Goal: Task Accomplishment & Management: Use online tool/utility

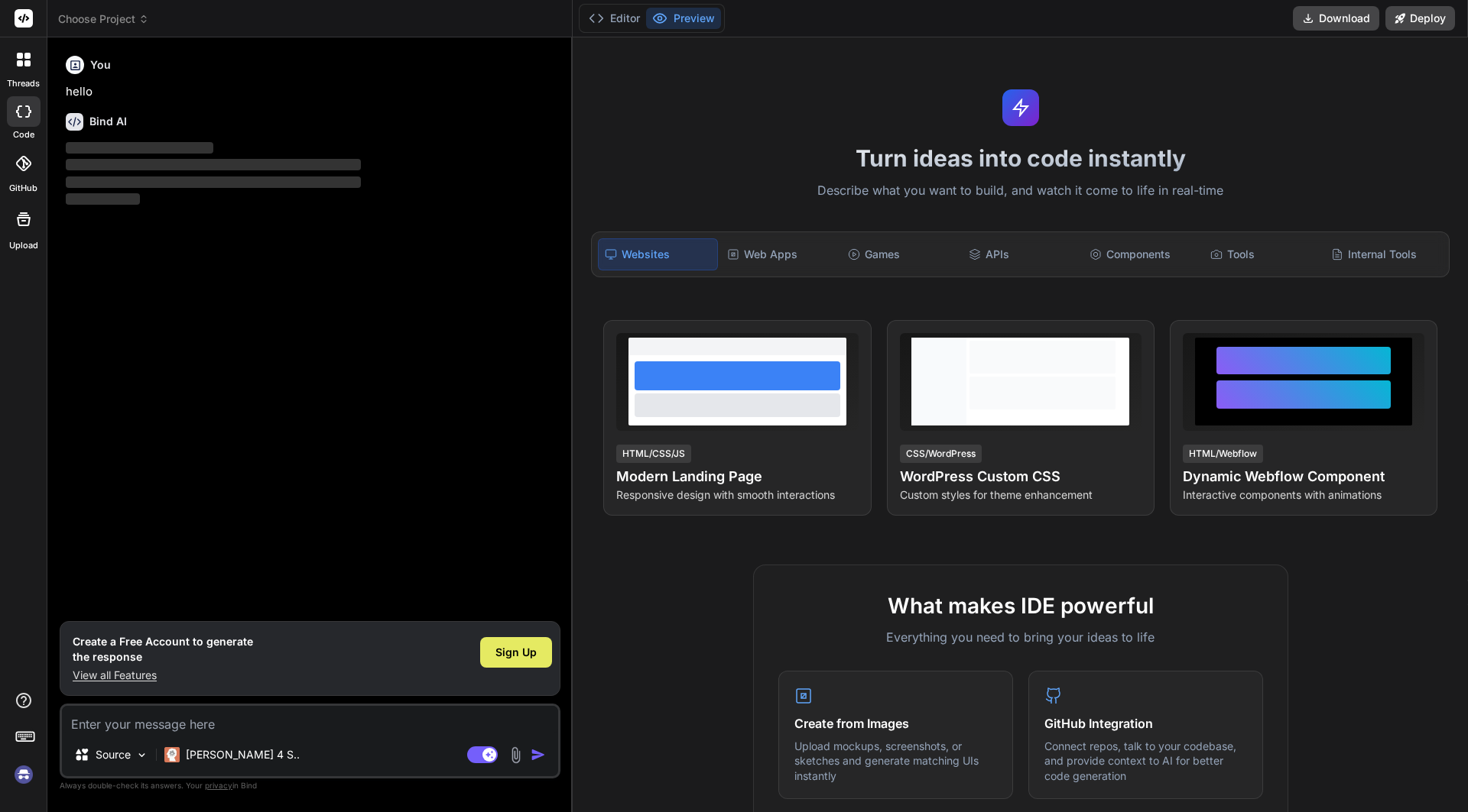
click at [535, 647] on span "Sign Up" at bounding box center [515, 652] width 41 height 15
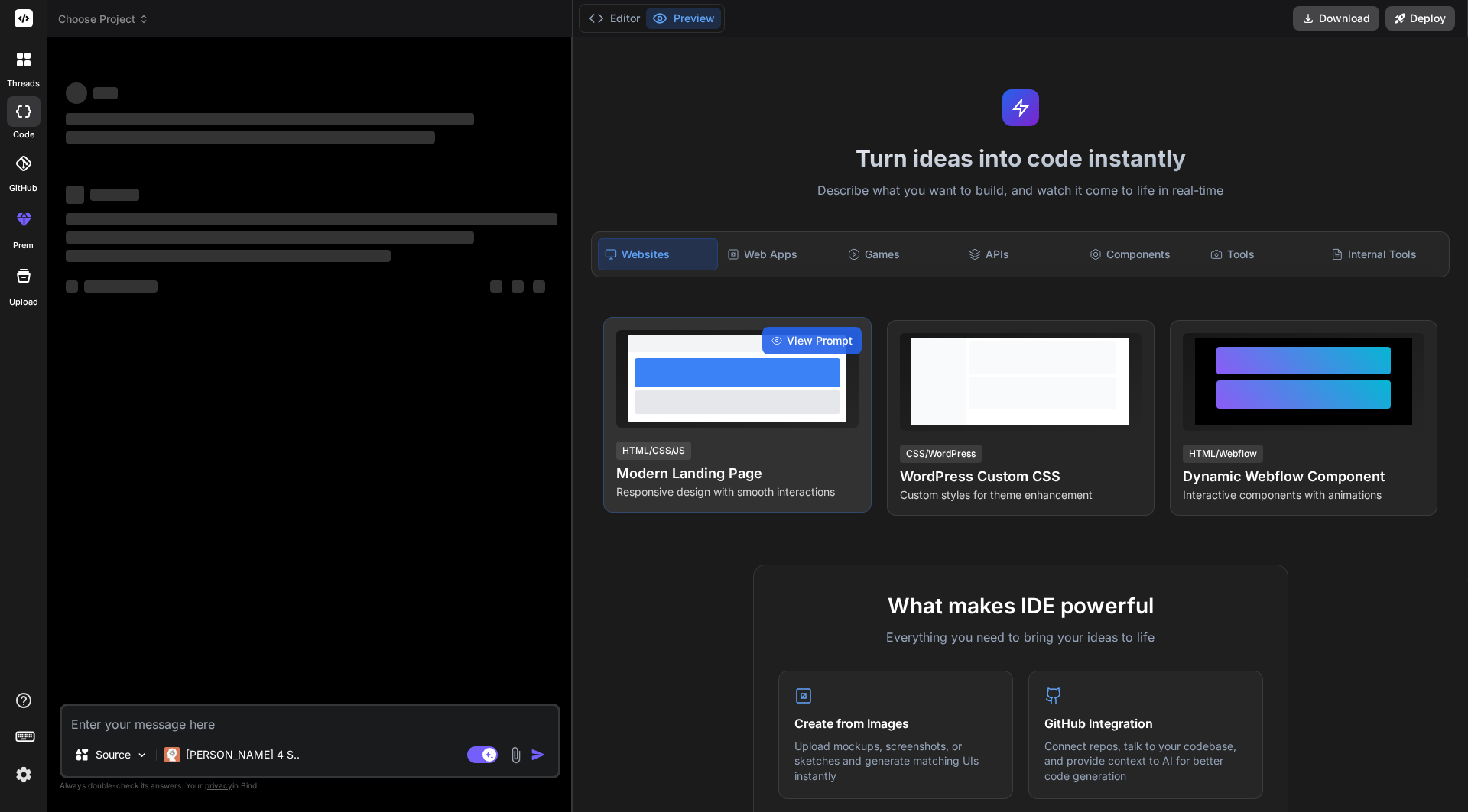
type textarea "x"
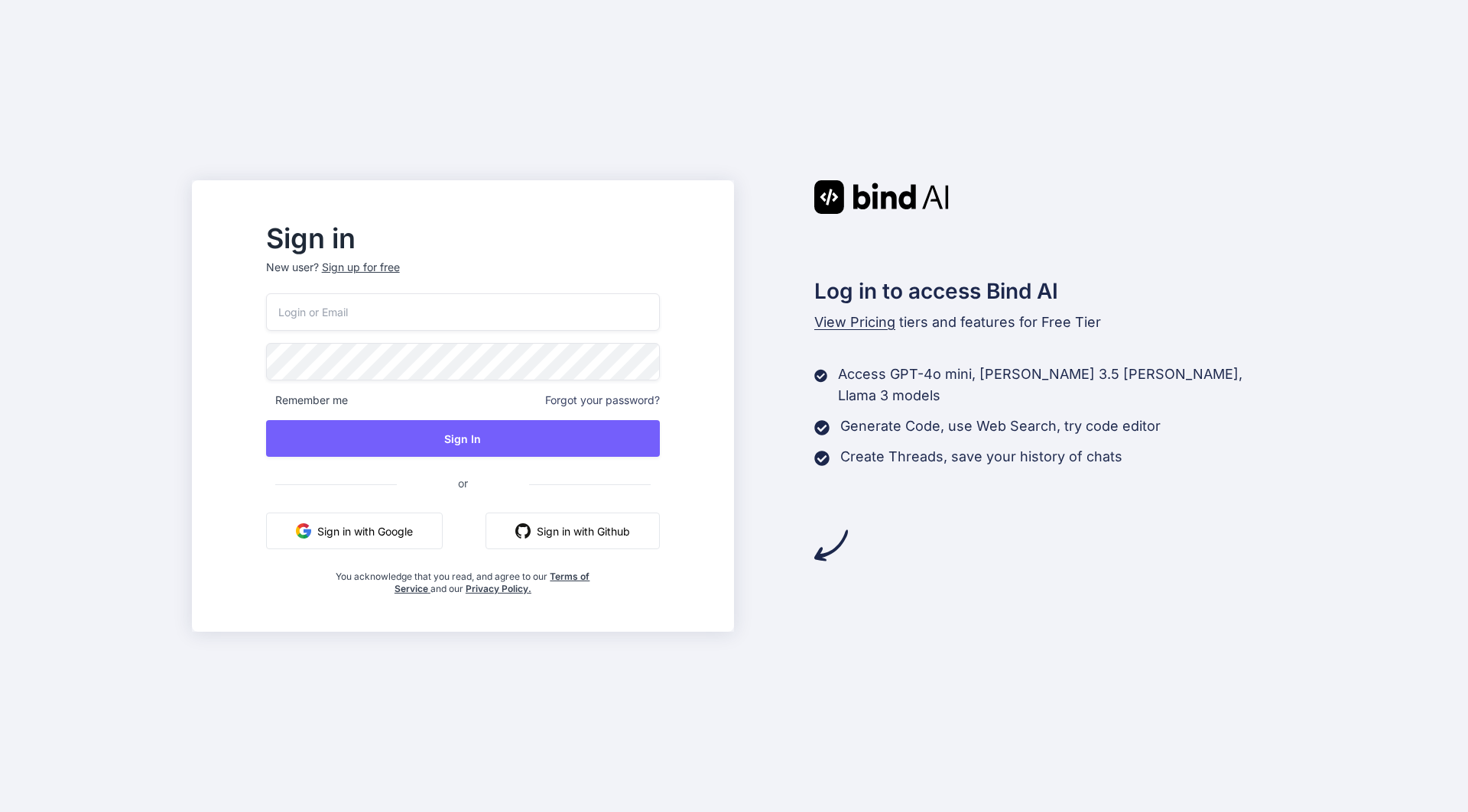
click at [425, 524] on button "Sign in with Google" at bounding box center [355, 531] width 177 height 37
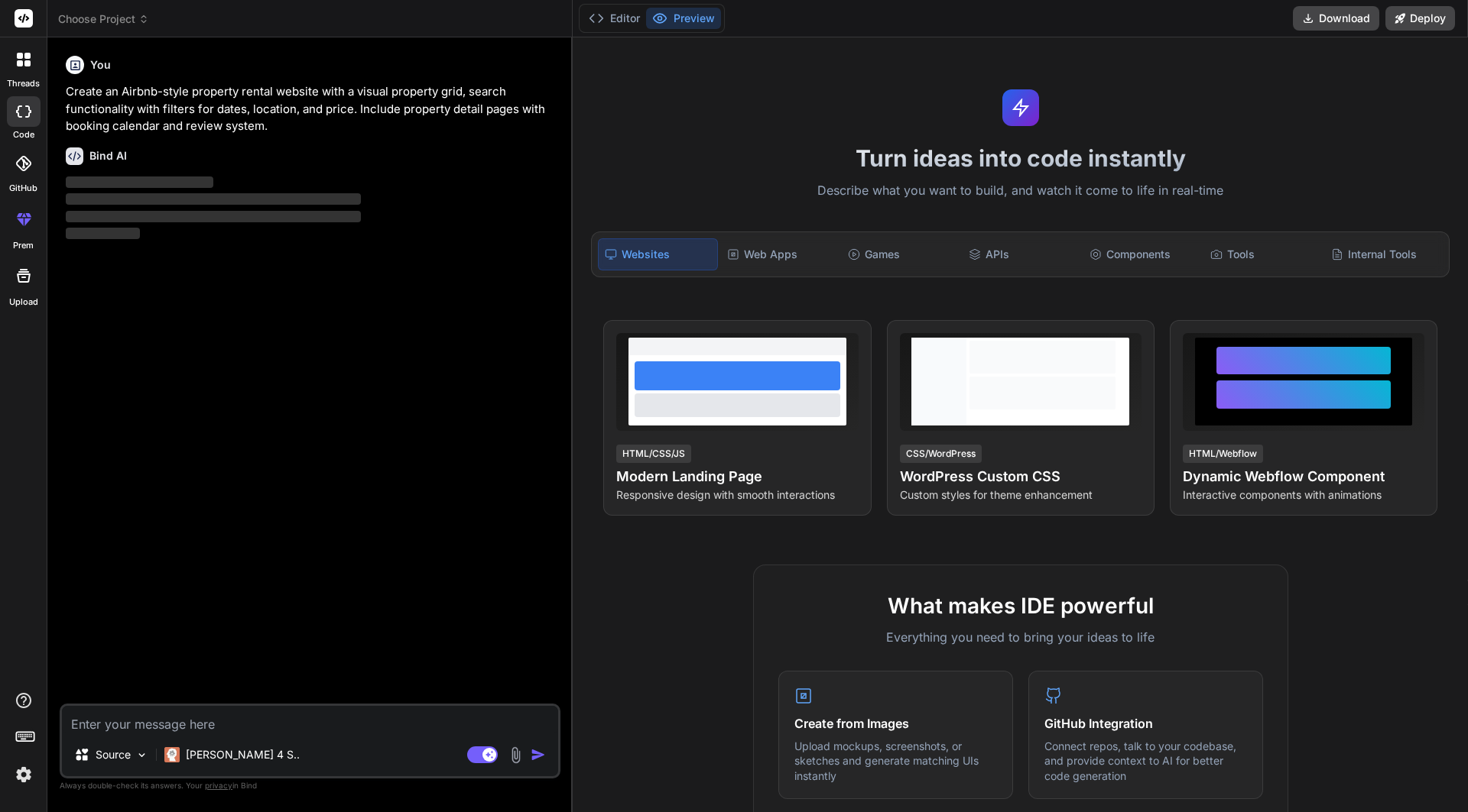
type textarea "x"
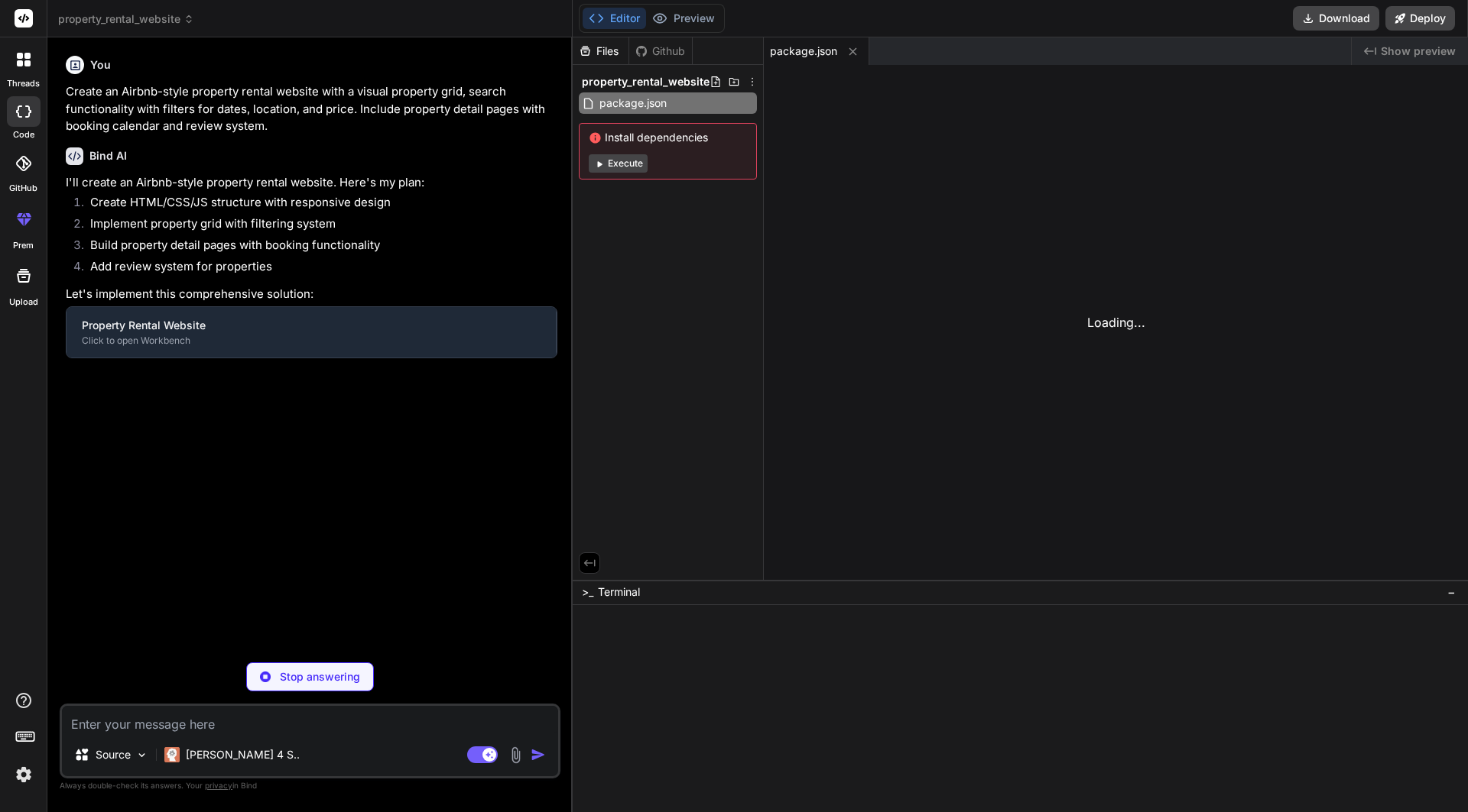
type textarea "</body> </html>"
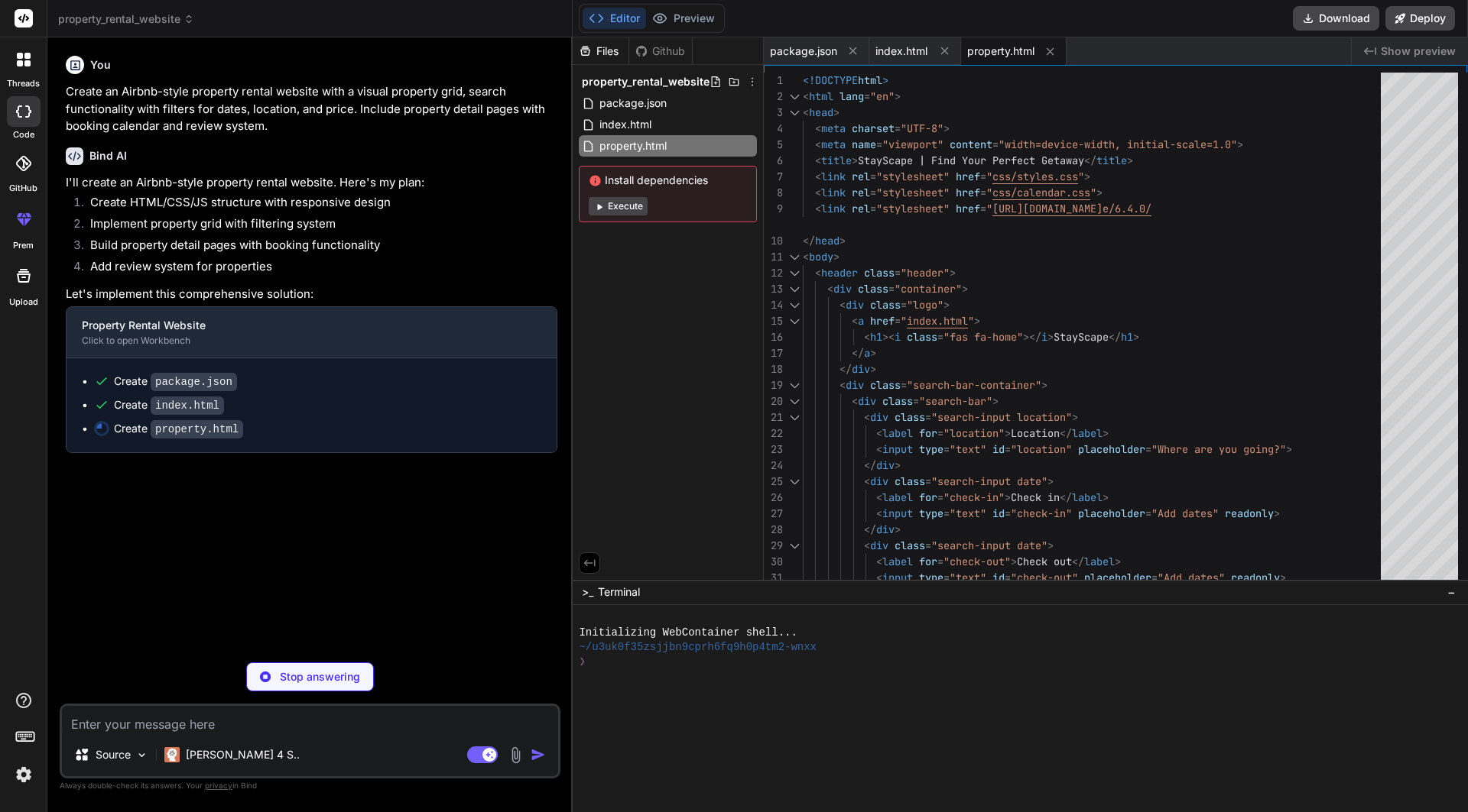
type textarea "x"
type textarea "<script src="js/properties.js"></script> <script src="js/calendar.js"></script>…"
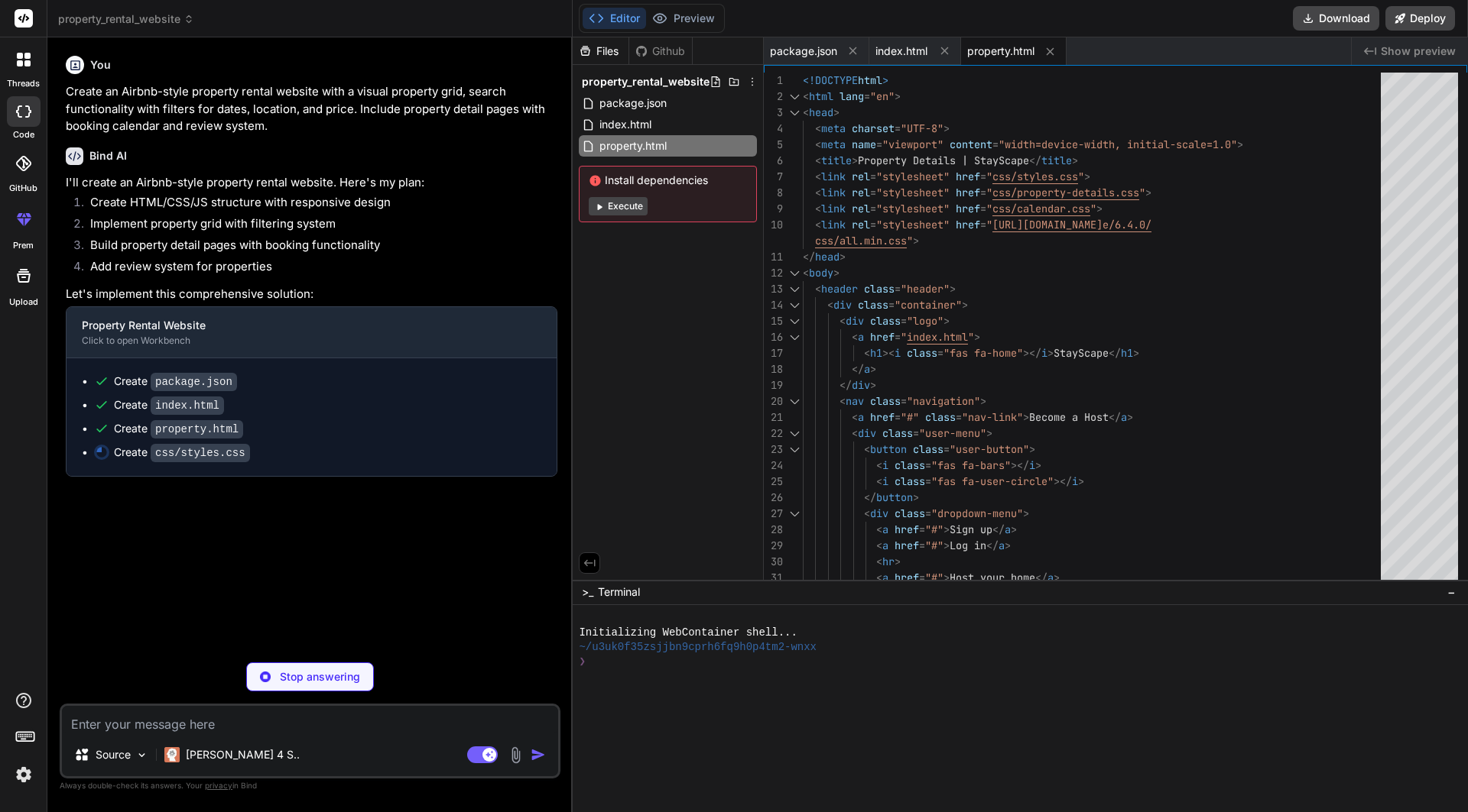
type textarea "x"
type textarea ".footer-content { grid-template-columns: 1fr; } .nav-link { display: none; } }"
type textarea "x"
type textarea "} }"
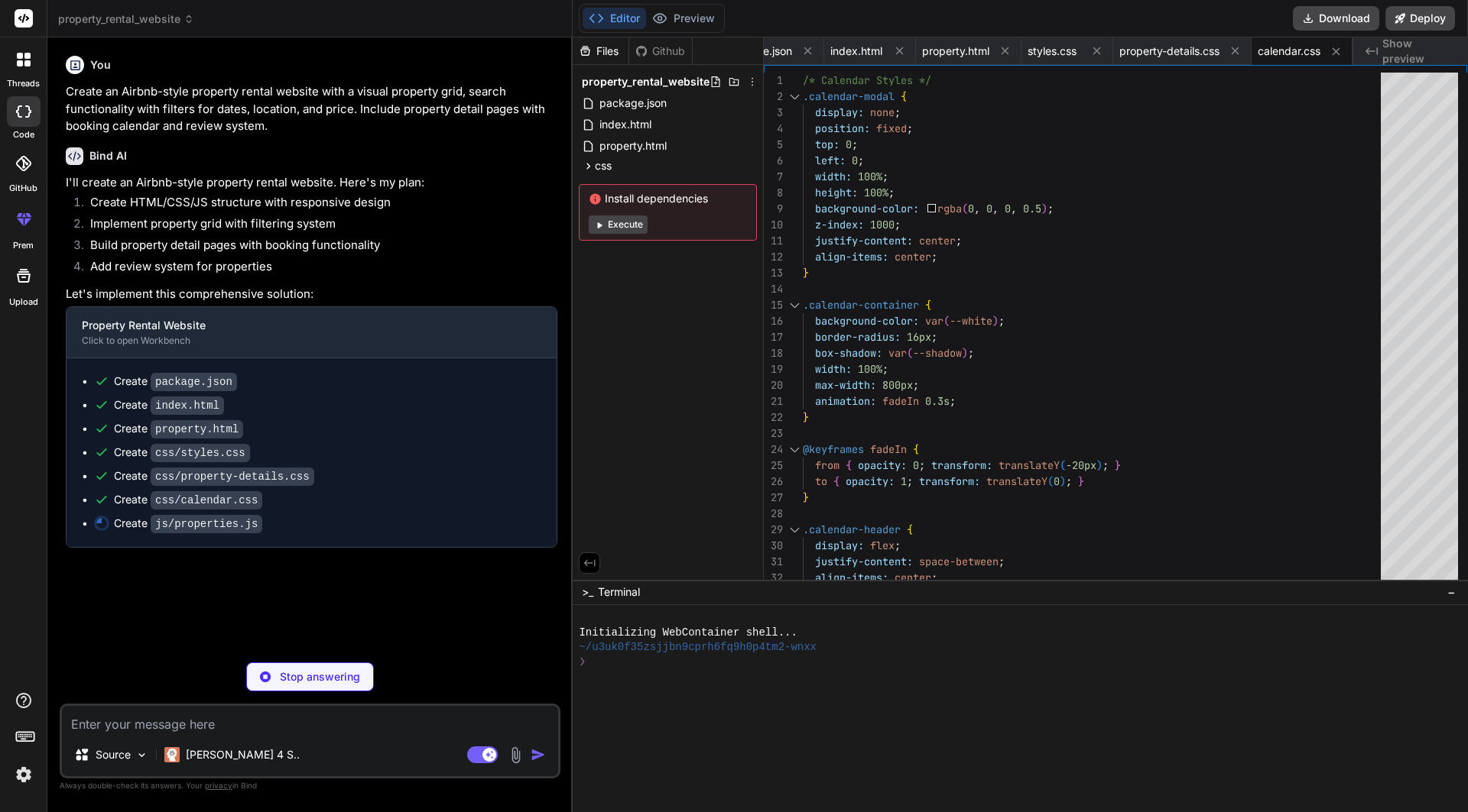
type textarea "x"
type textarea "checkin: 4.9, value: 4.7 } } ];"
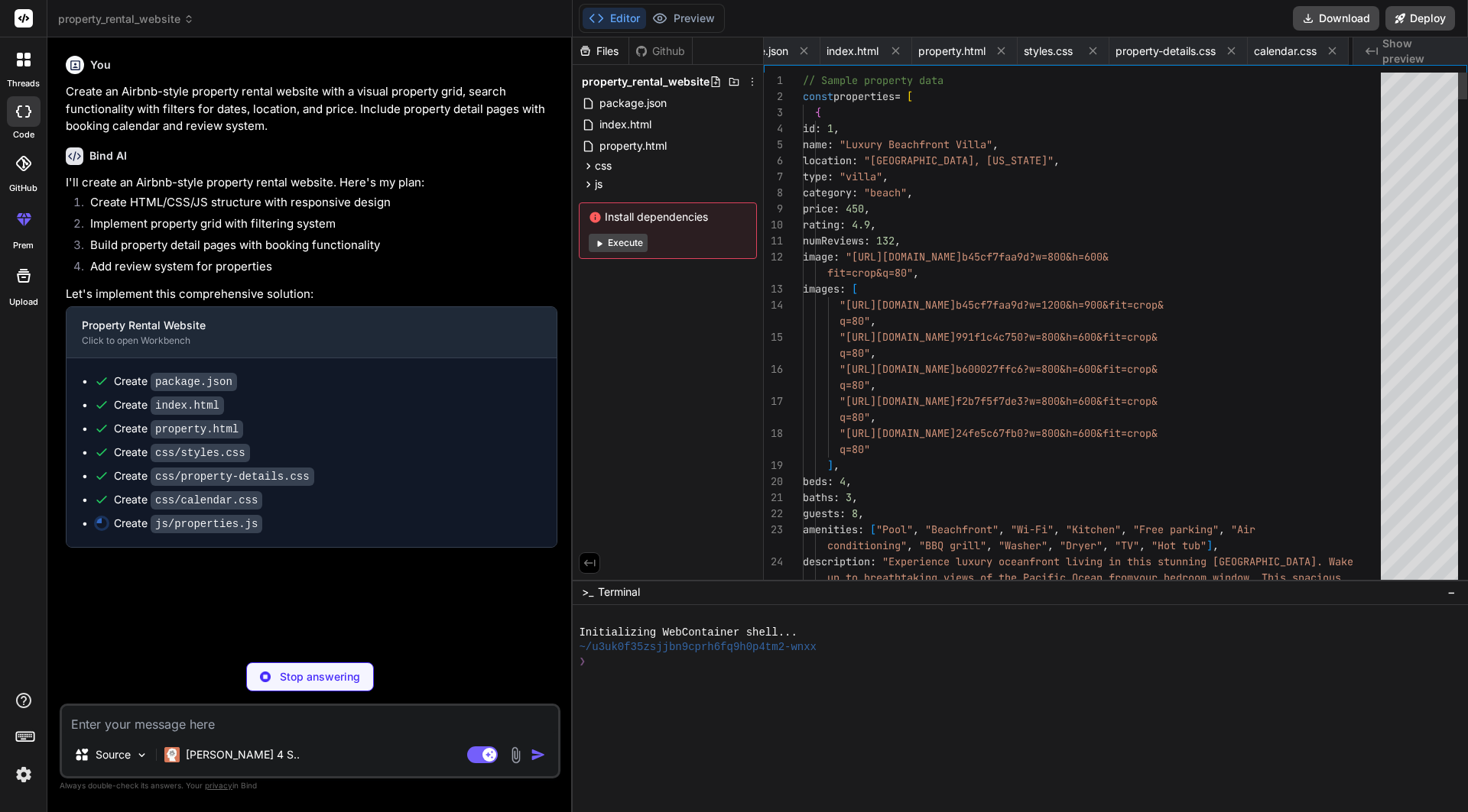
scroll to position [0, 150]
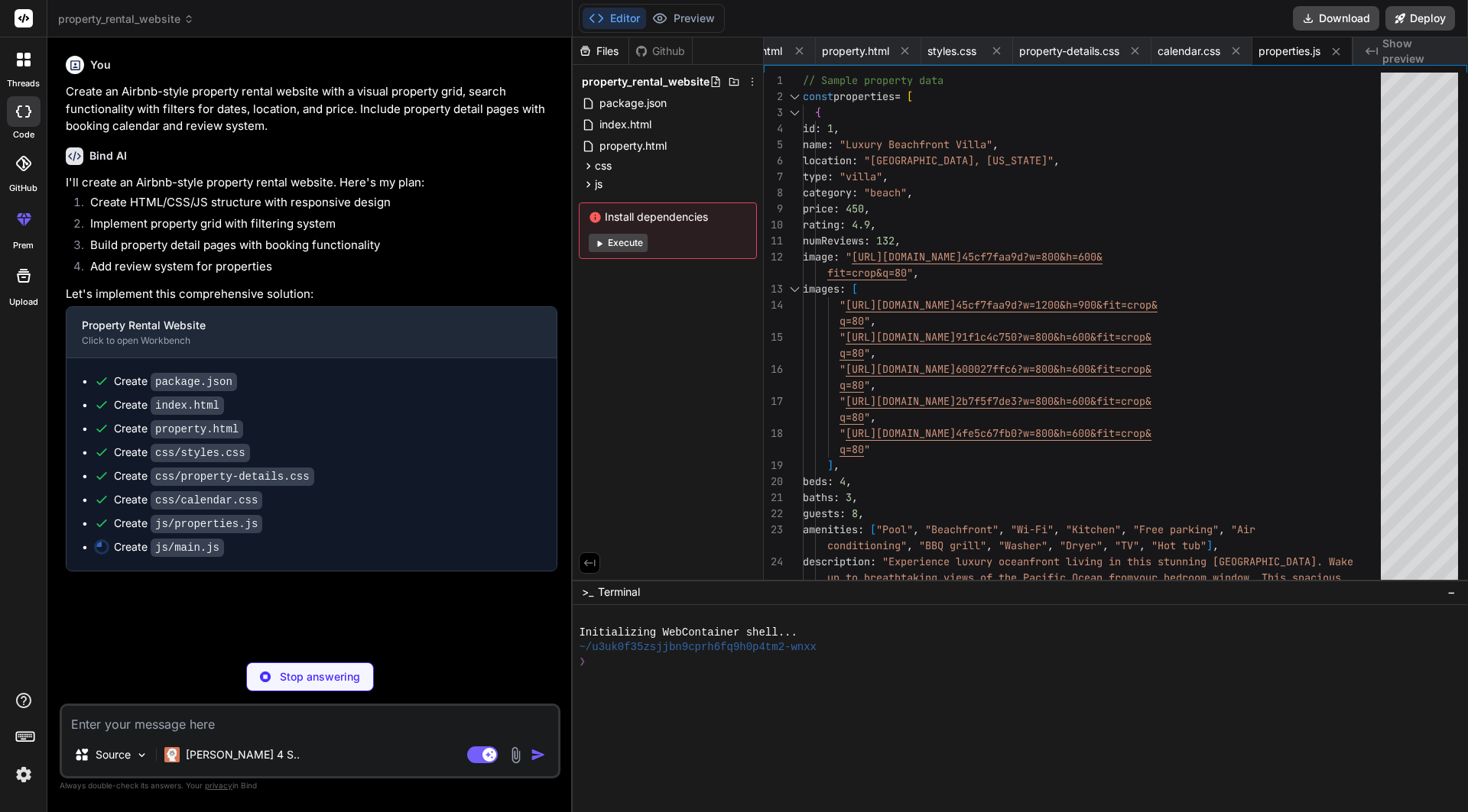
type textarea "x"
type textarea "// Format date for display function formatDate(date) { const options = { month:…"
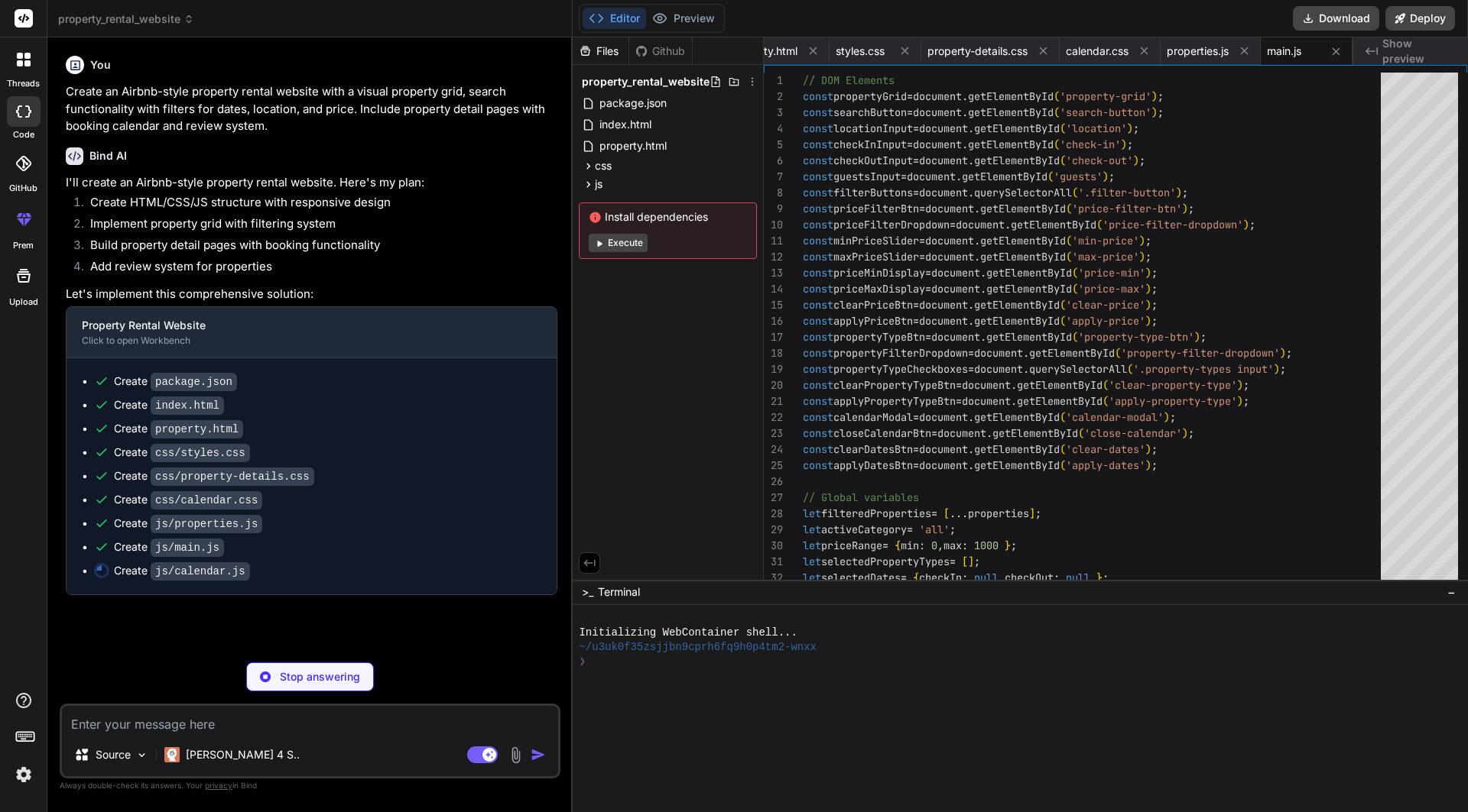
type textarea "x"
type textarea "} } } } }"
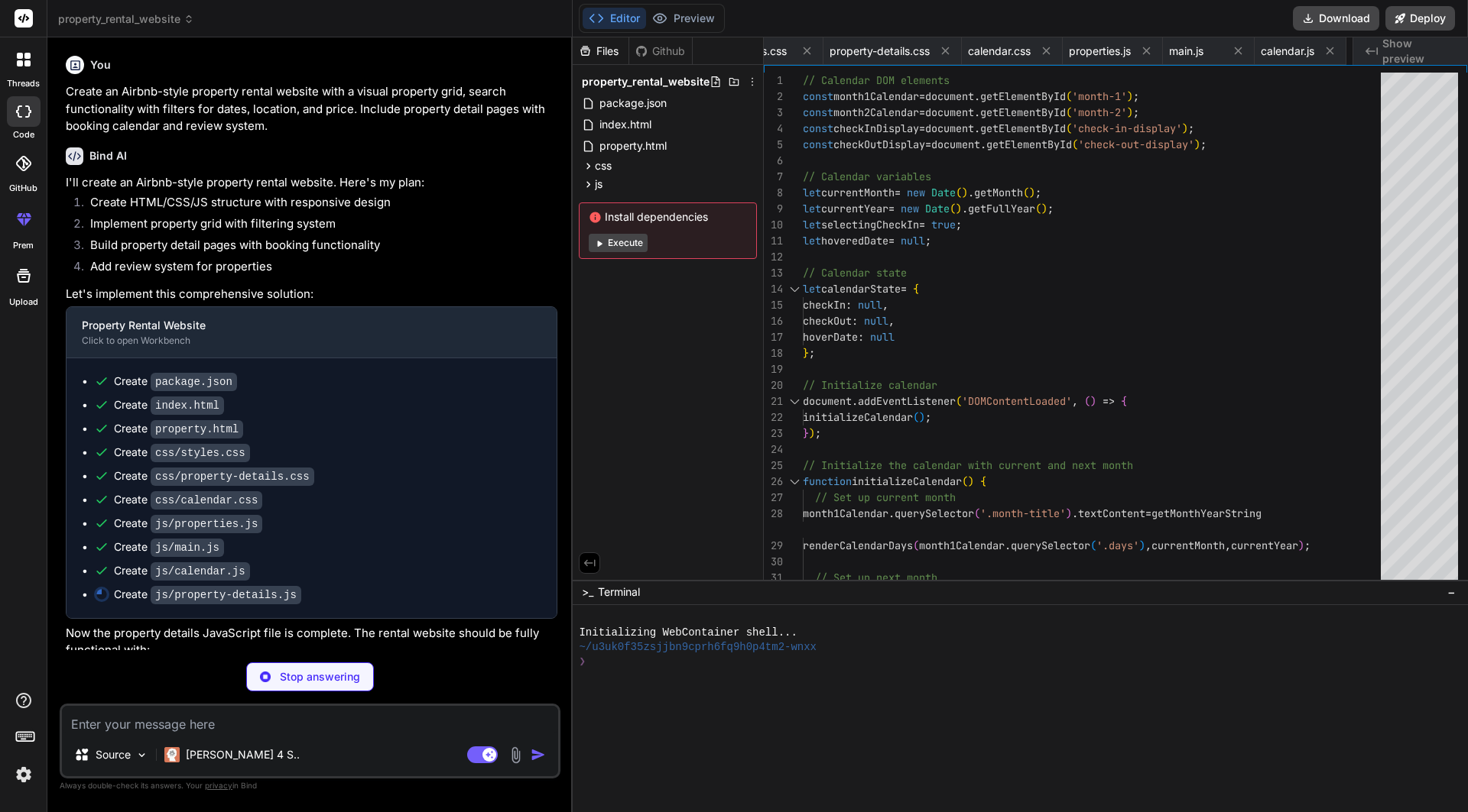
type textarea "x"
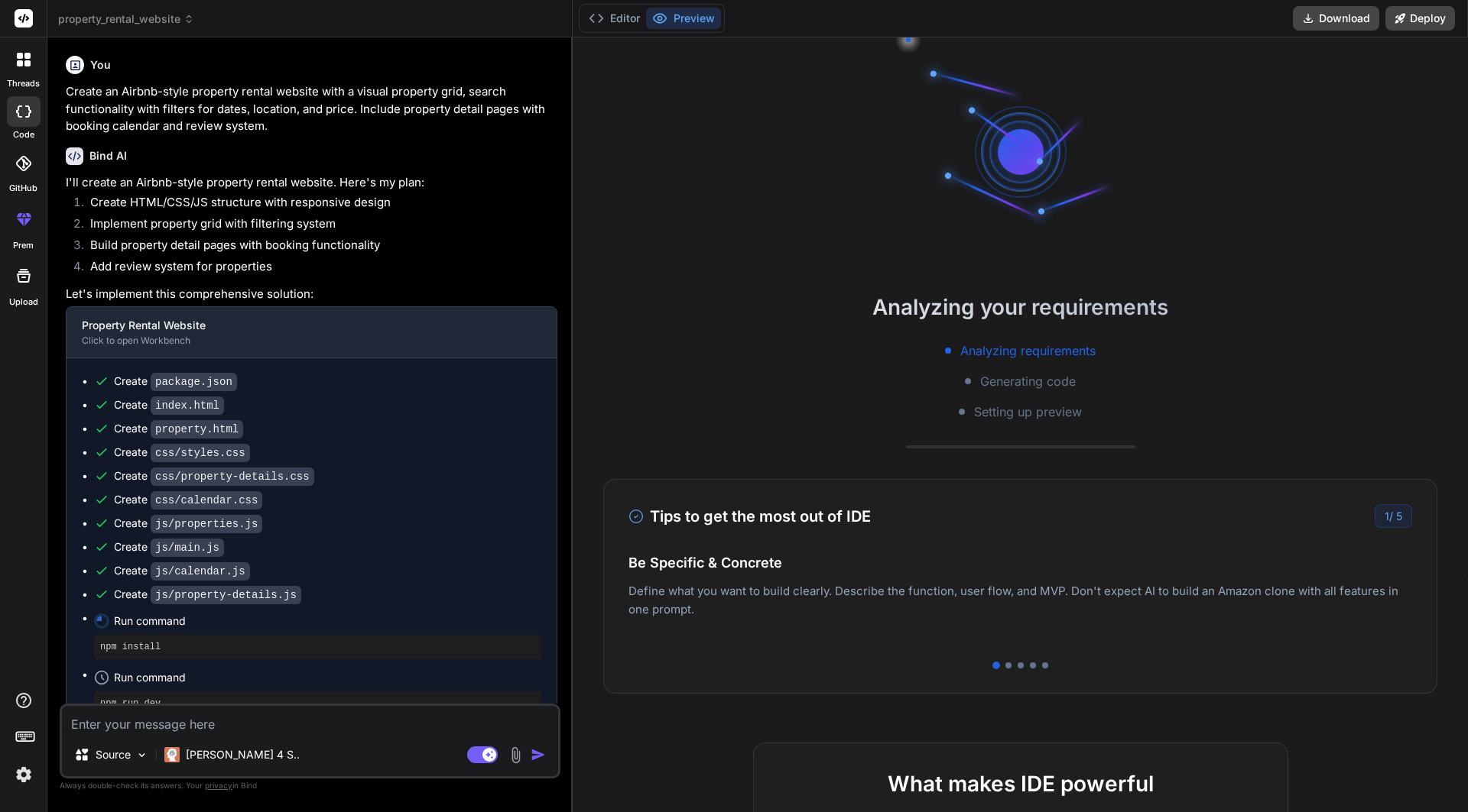
type textarea "x"
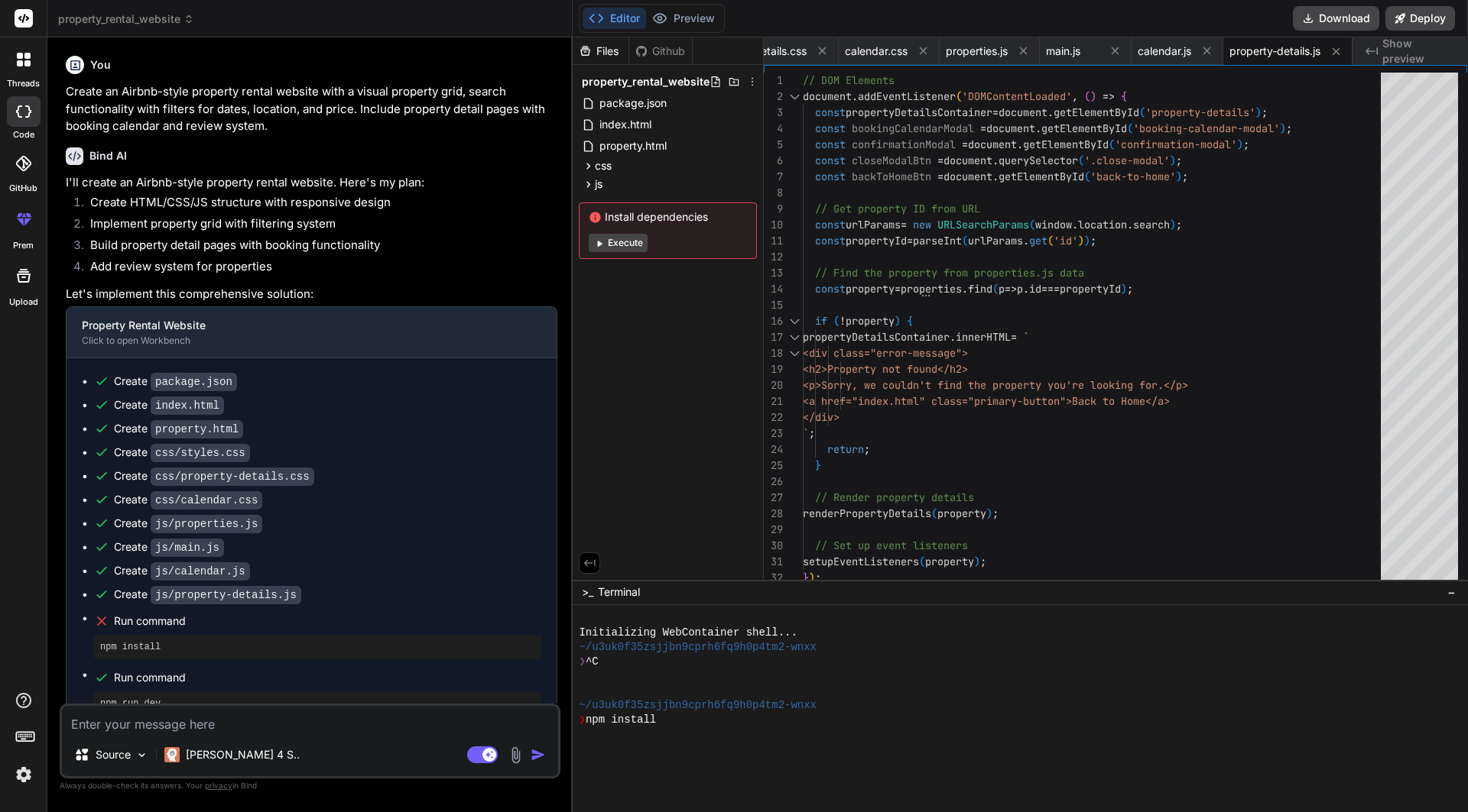
scroll to position [203, 0]
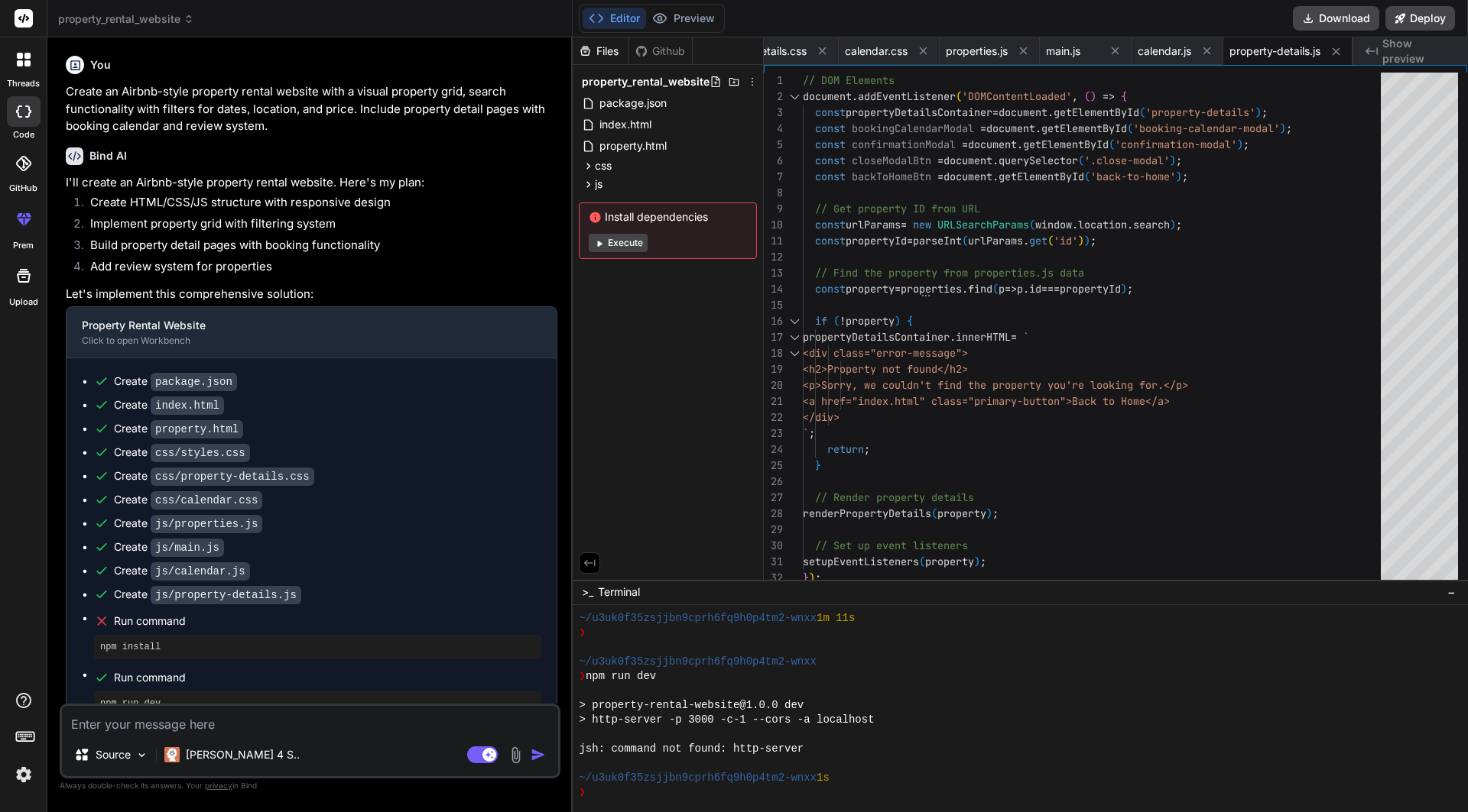
click at [1415, 46] on span "Show preview" at bounding box center [1419, 51] width 74 height 31
click at [1413, 55] on span "Show preview" at bounding box center [1419, 51] width 74 height 31
click at [645, 786] on div "❯" at bounding box center [1013, 793] width 870 height 15
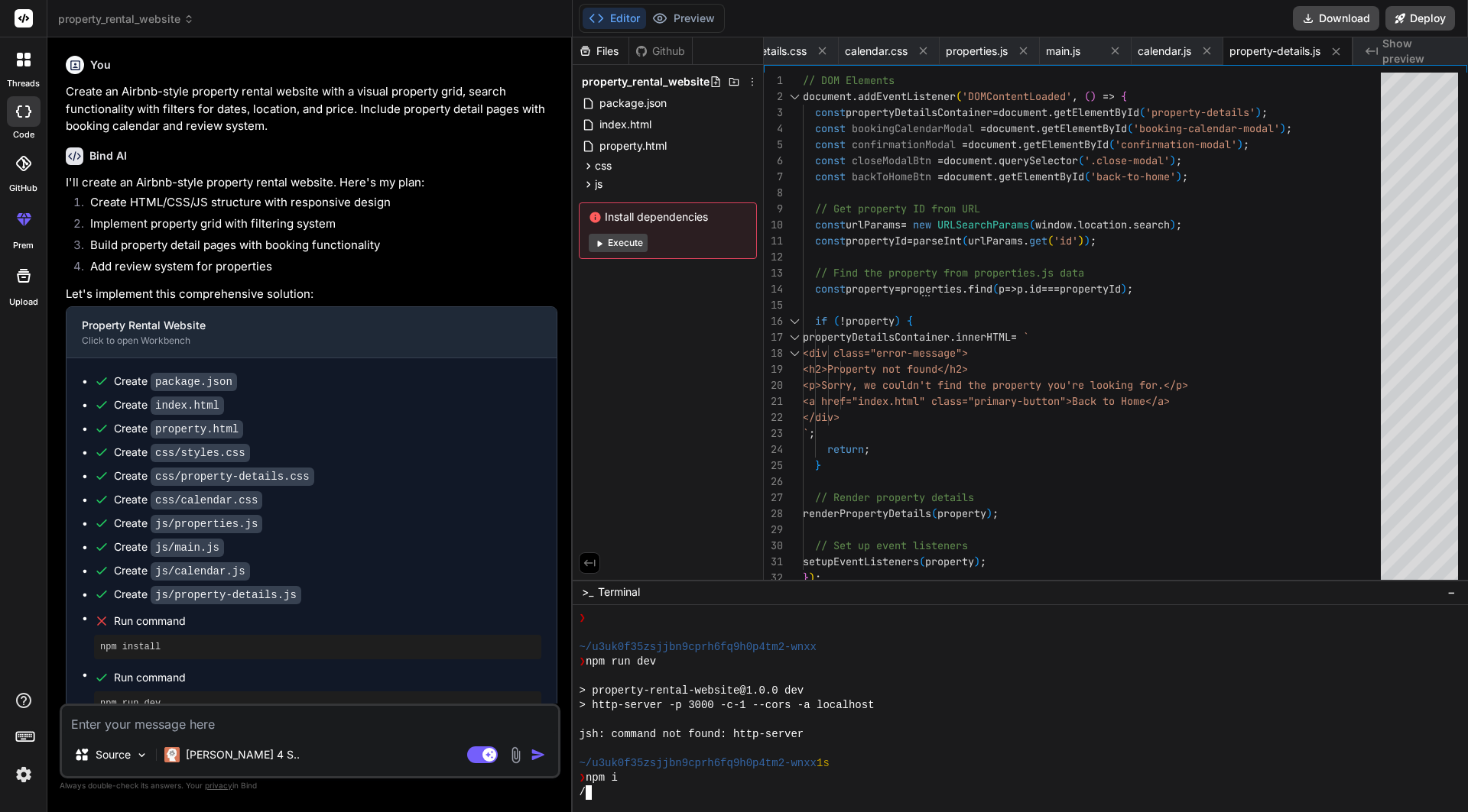
click at [644, 776] on div "❯ npm i" at bounding box center [1013, 778] width 870 height 15
click at [1399, 59] on div "Created with Pixso. Show preview" at bounding box center [1410, 51] width 115 height 27
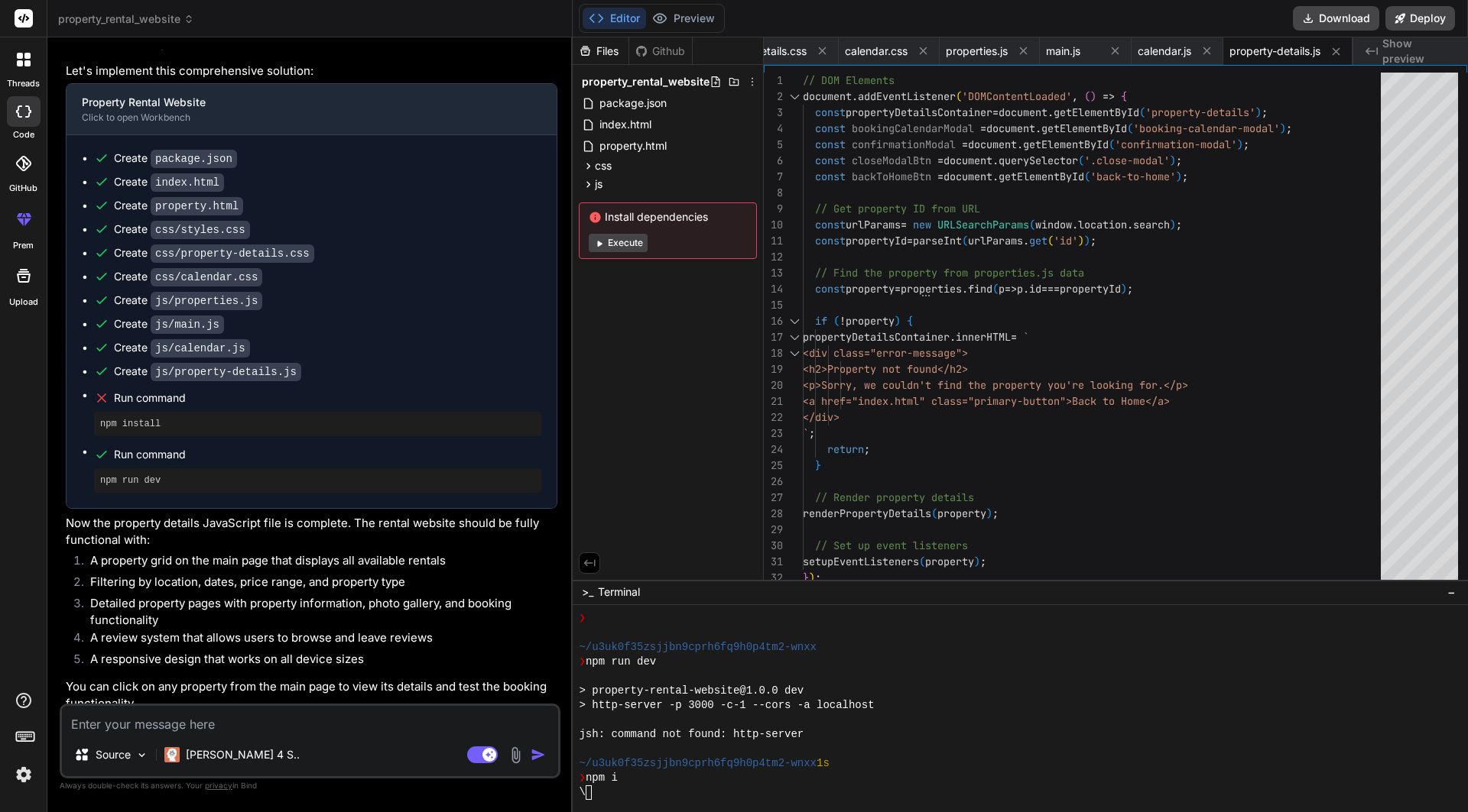
scroll to position [0, 0]
click at [612, 238] on button "Execute" at bounding box center [618, 243] width 59 height 18
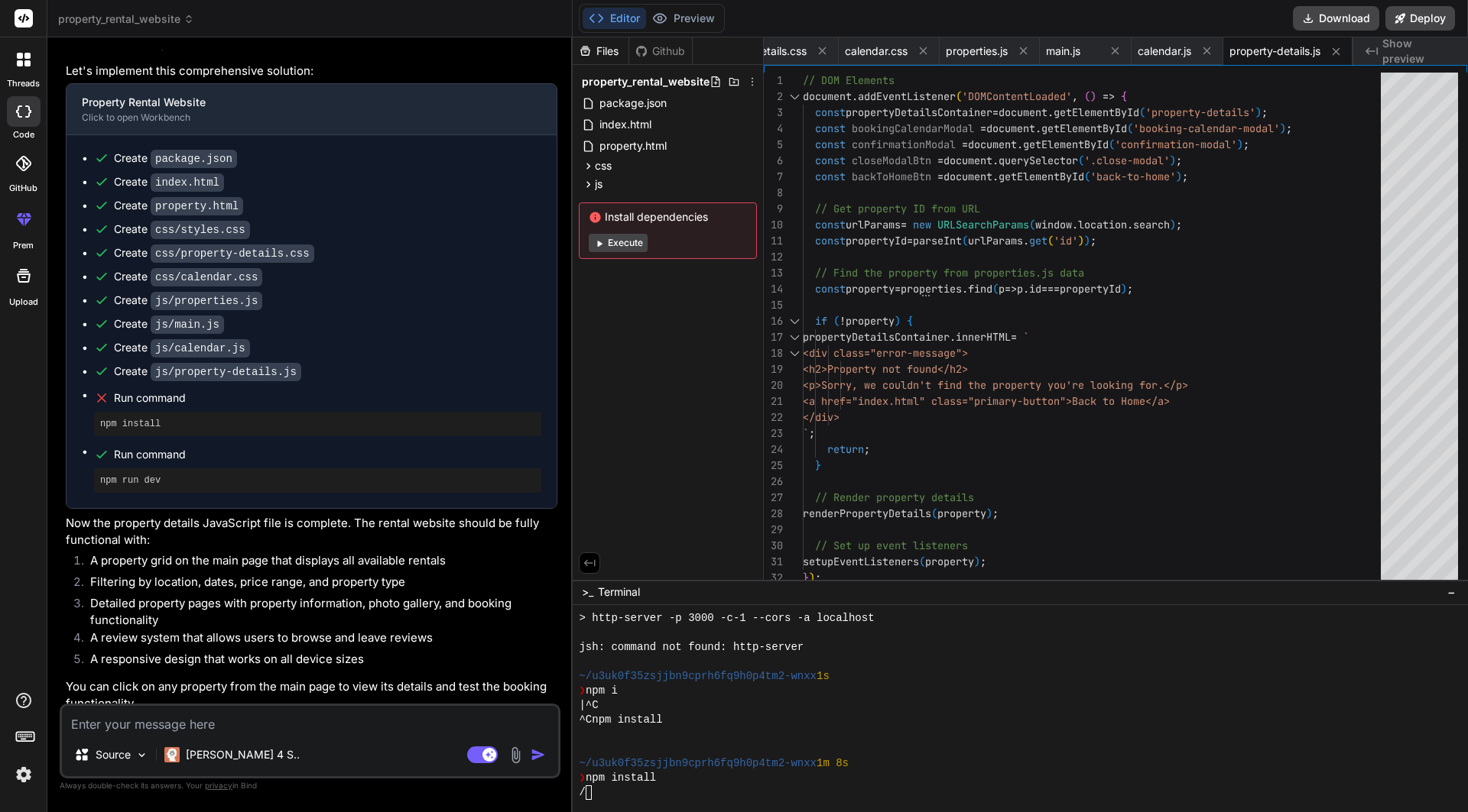
click at [628, 249] on button "Execute" at bounding box center [618, 243] width 59 height 18
click at [627, 256] on div "Install dependencies Execute" at bounding box center [667, 230] width 178 height 57
click at [627, 241] on button "Execute" at bounding box center [618, 243] width 59 height 18
type textarea "x"
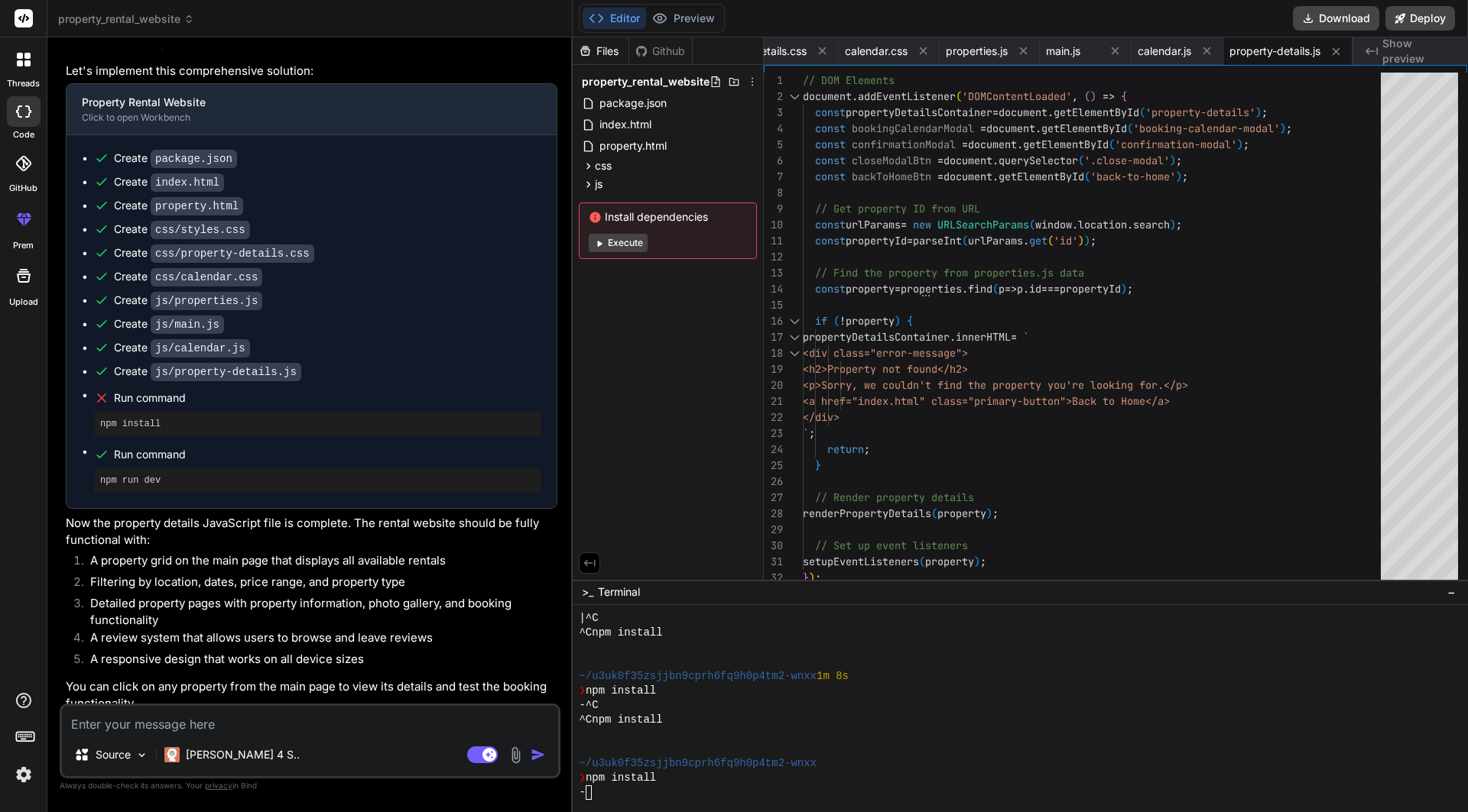
scroll to position [479, 0]
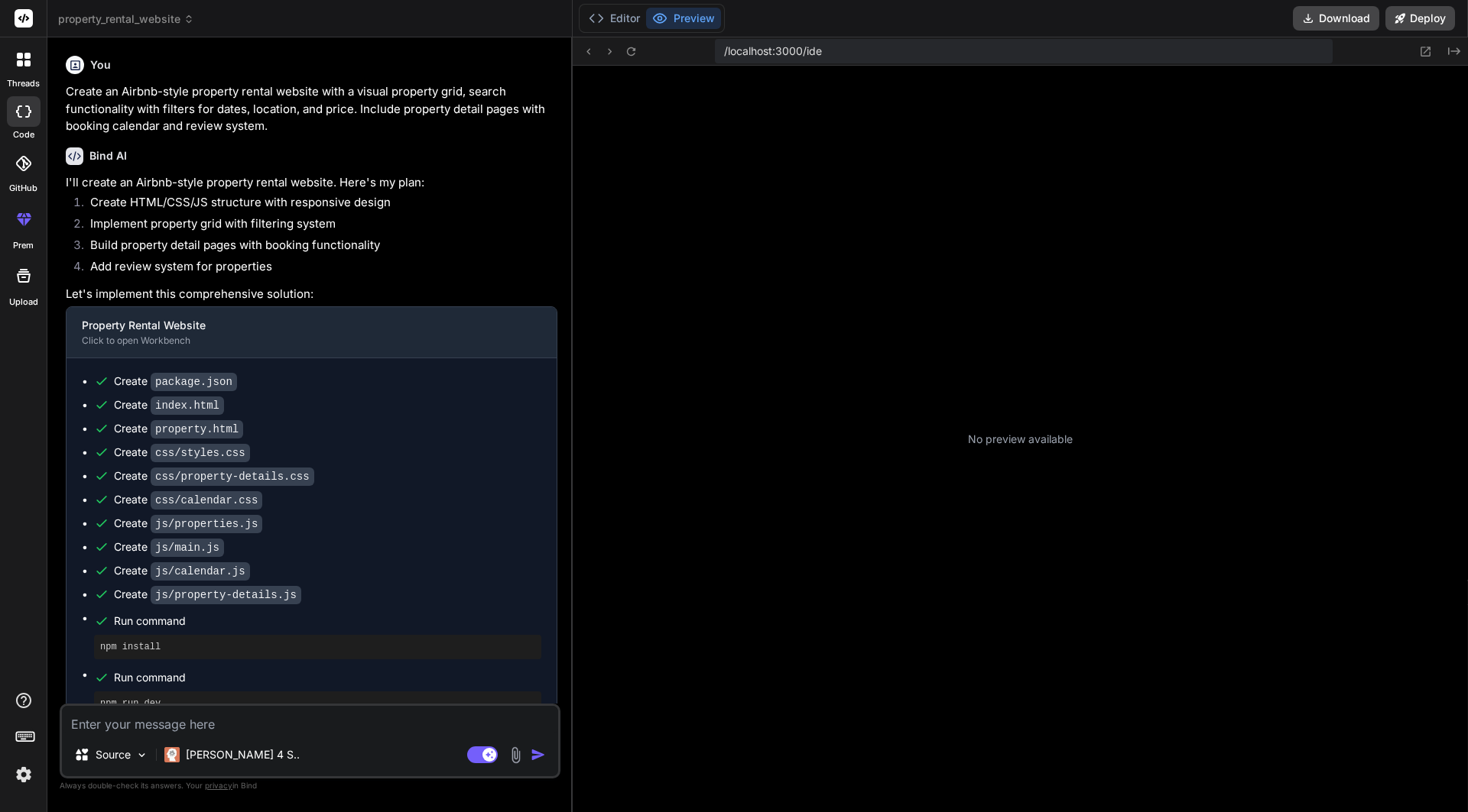
scroll to position [145, 0]
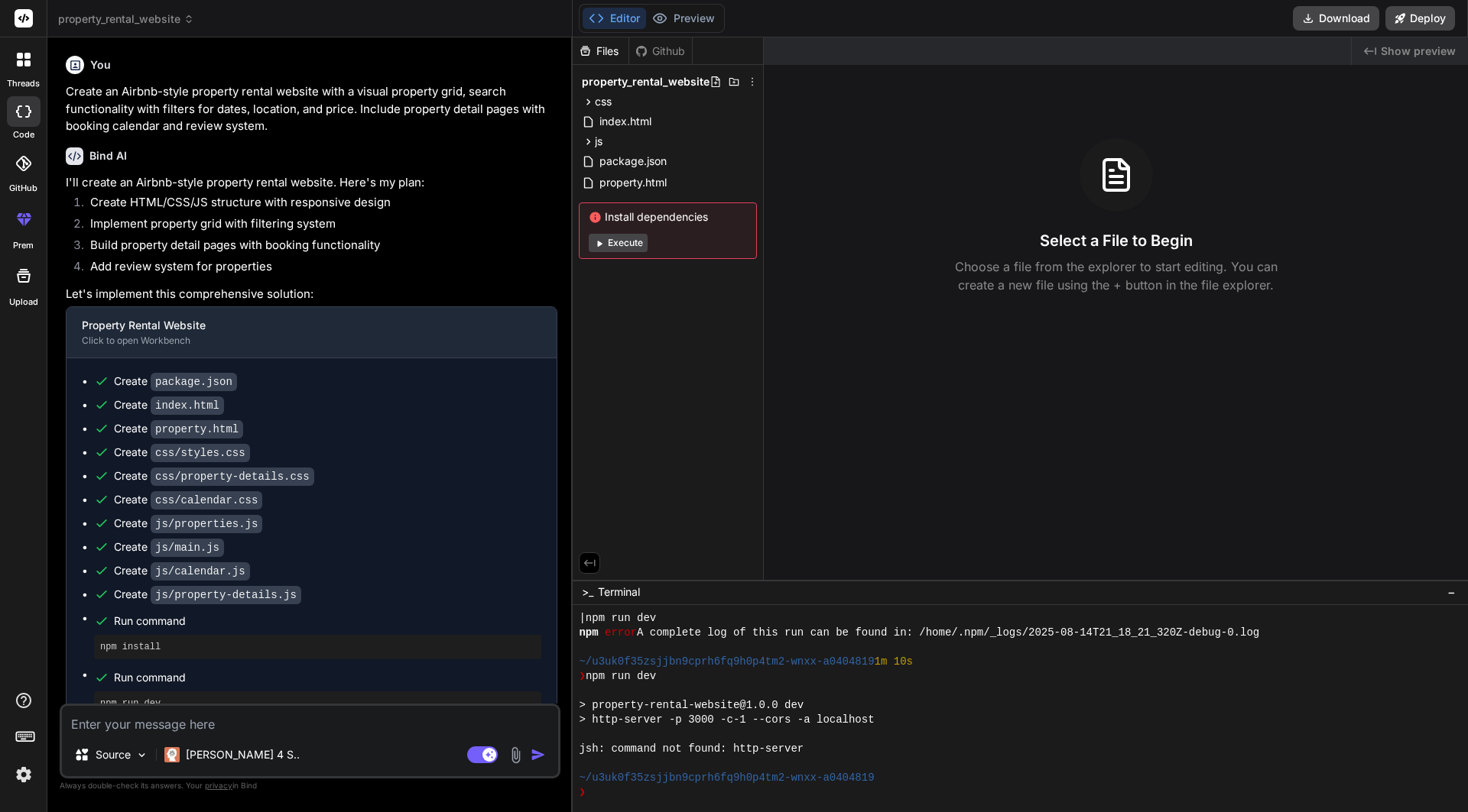
click at [632, 251] on button "Execute" at bounding box center [618, 243] width 59 height 18
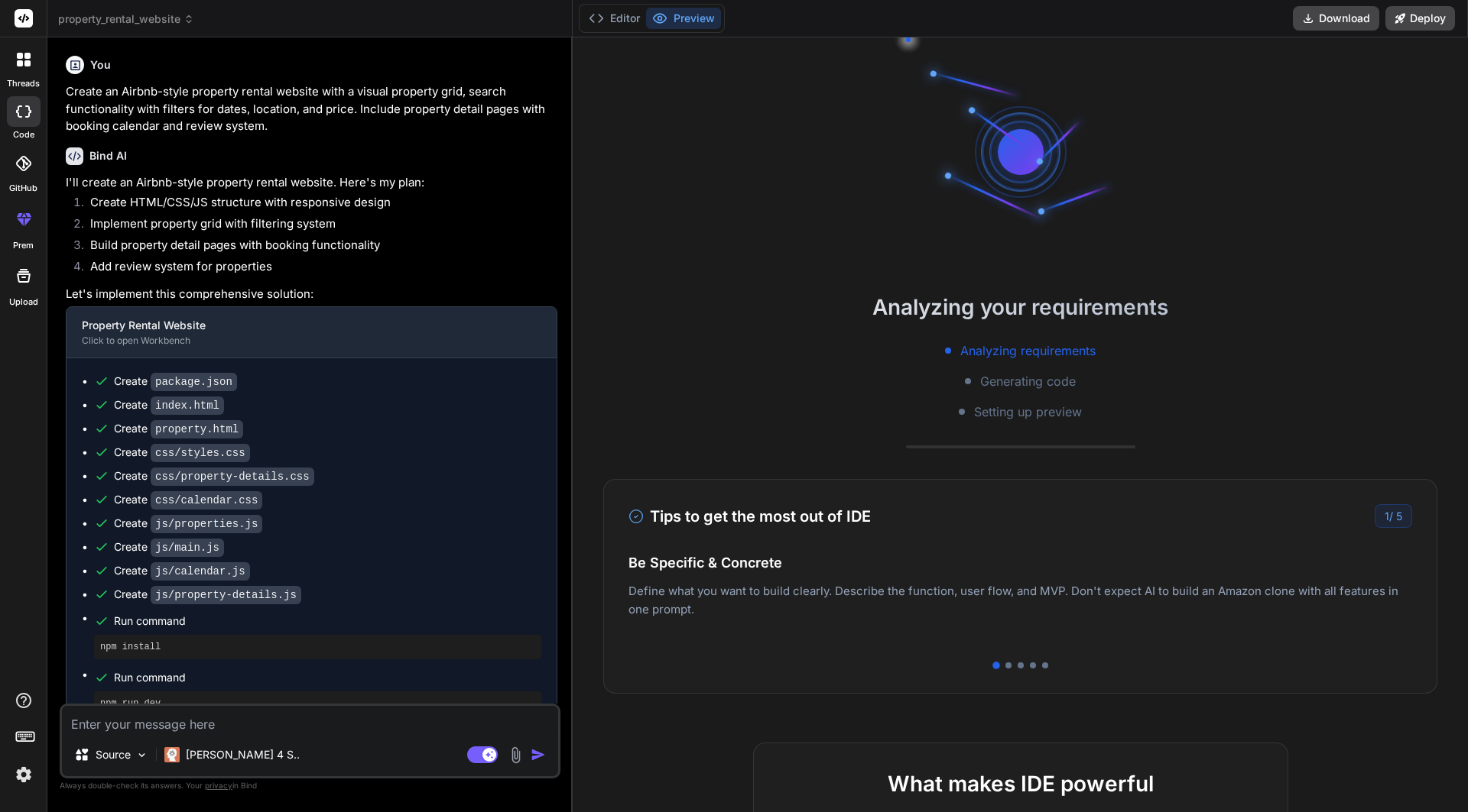
scroll to position [218, 0]
click at [676, 16] on button "Preview" at bounding box center [683, 18] width 74 height 21
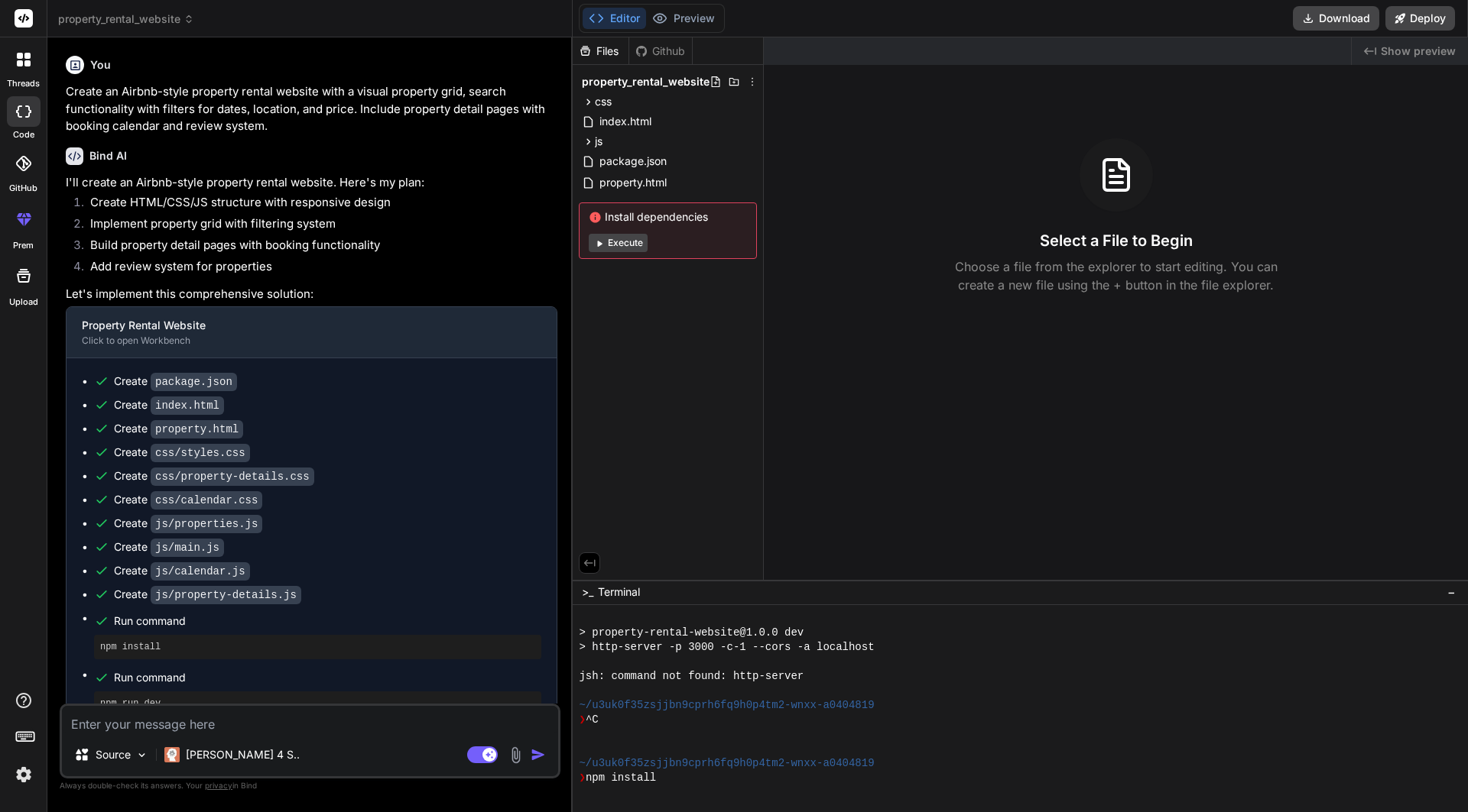
scroll to position [290, 0]
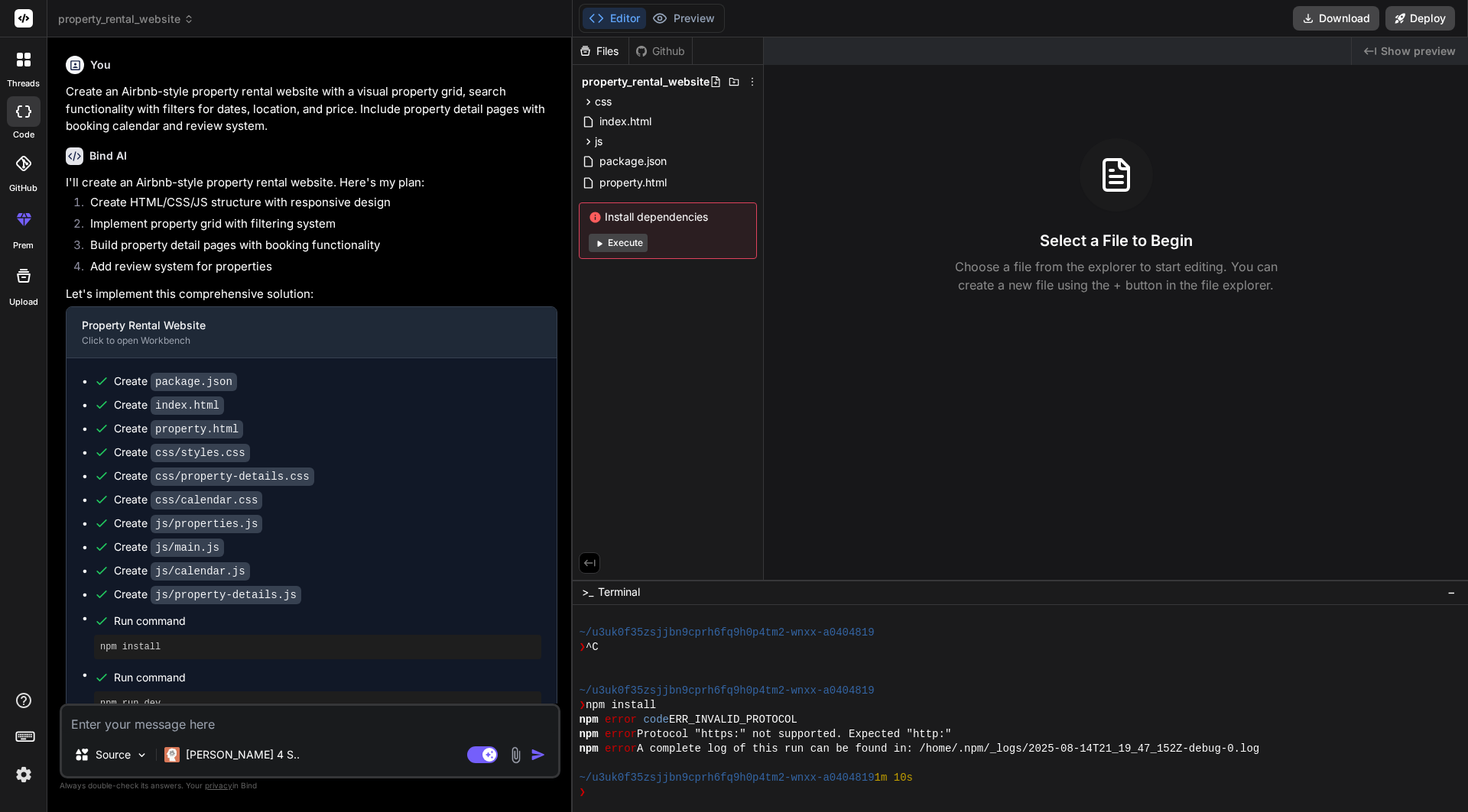
click at [633, 248] on button "Execute" at bounding box center [618, 243] width 59 height 18
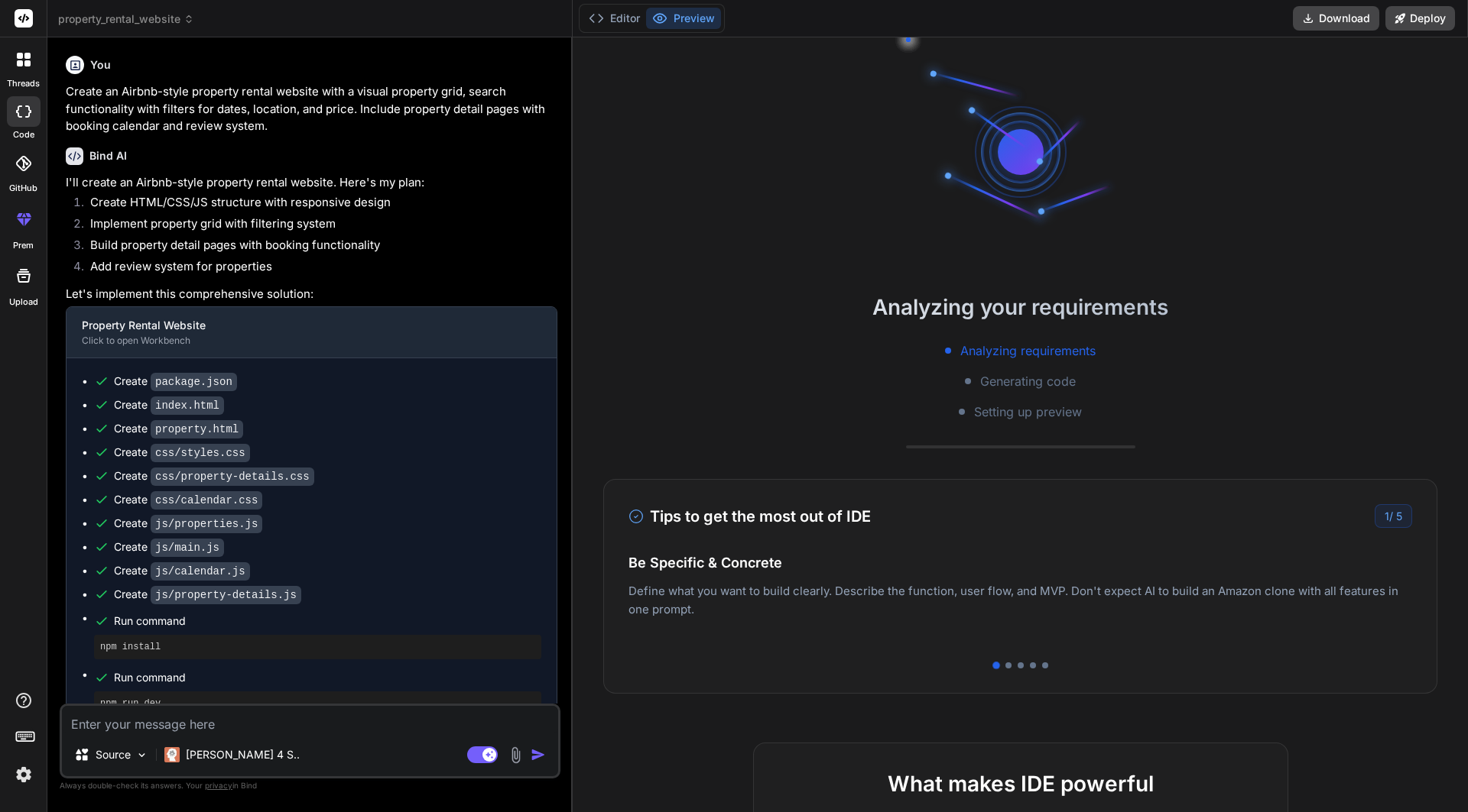
scroll to position [363, 0]
type textarea "x"
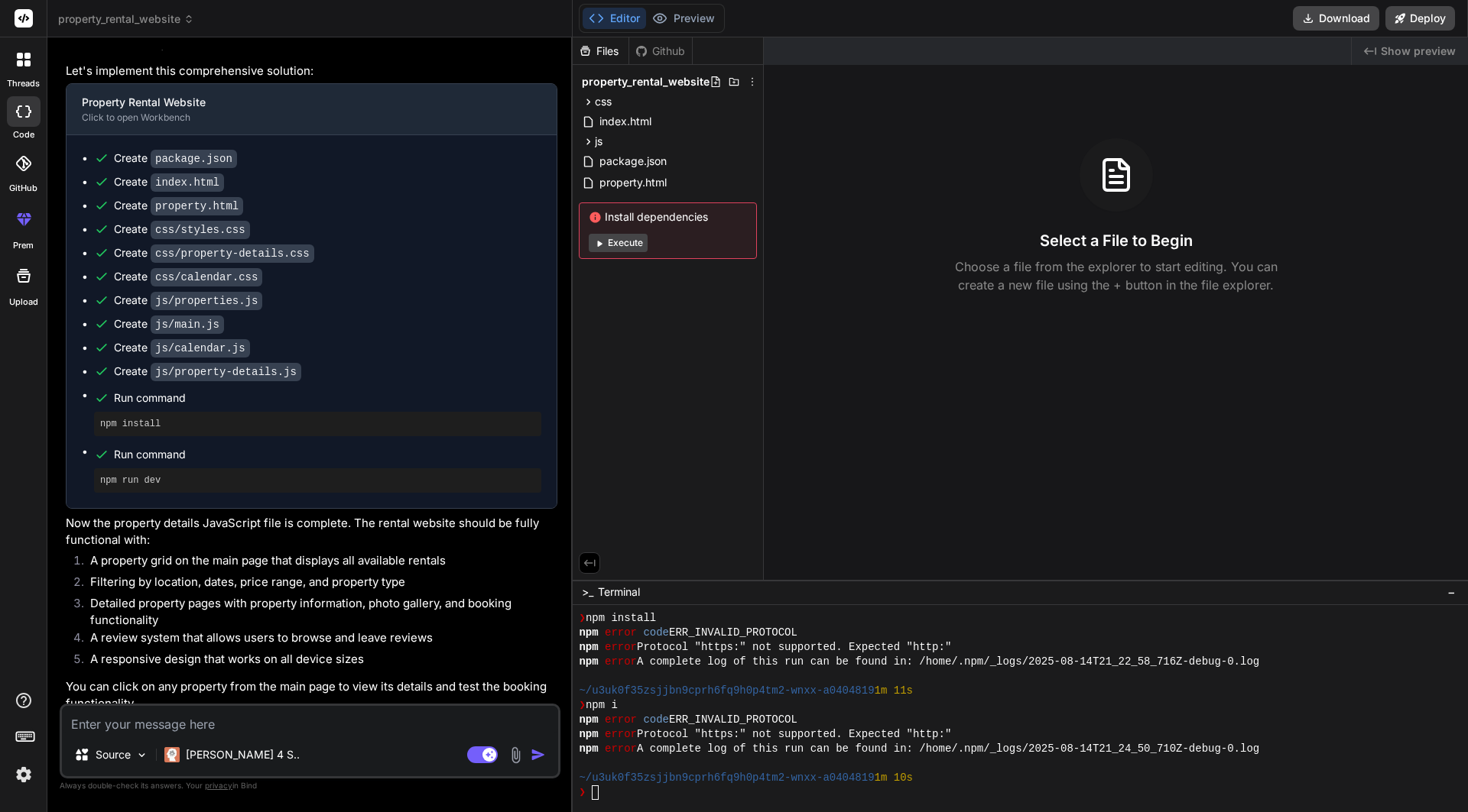
scroll to position [523, 0]
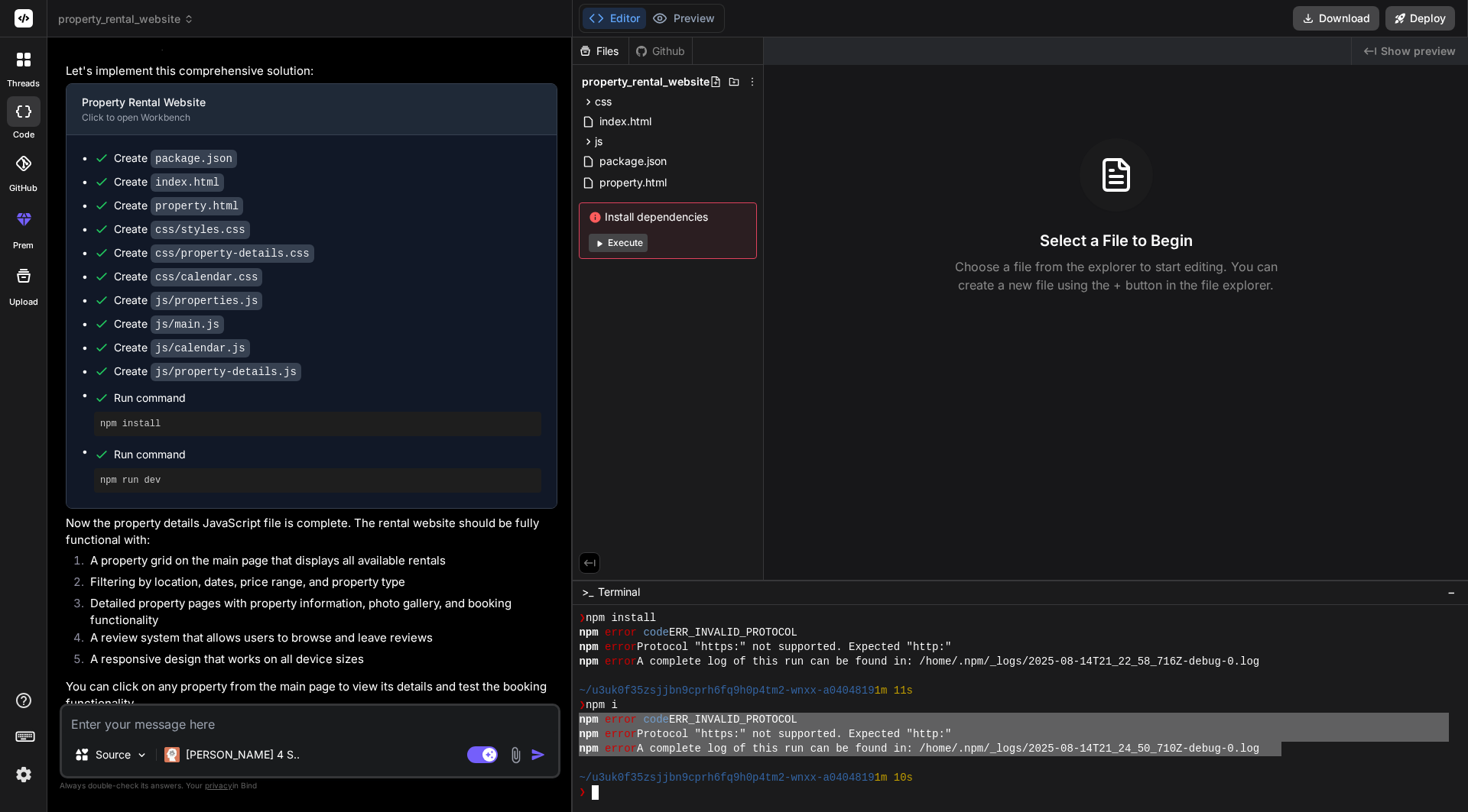
drag, startPoint x: 1283, startPoint y: 754, endPoint x: 537, endPoint y: 719, distance: 746.8
click at [537, 719] on div "threads code GitHub prem Upload property_rental_website Created with Pixso. Bin…" at bounding box center [734, 406] width 1468 height 812
click at [409, 731] on textarea at bounding box center [310, 719] width 496 height 27
paste textarea "npm error code ERR_INVALID_PROTOCOL npm error Protocol "https:" not supported. …"
type textarea "npm error code ERR_INVALID_PROTOCOL npm error Protocol "https:" not supported. …"
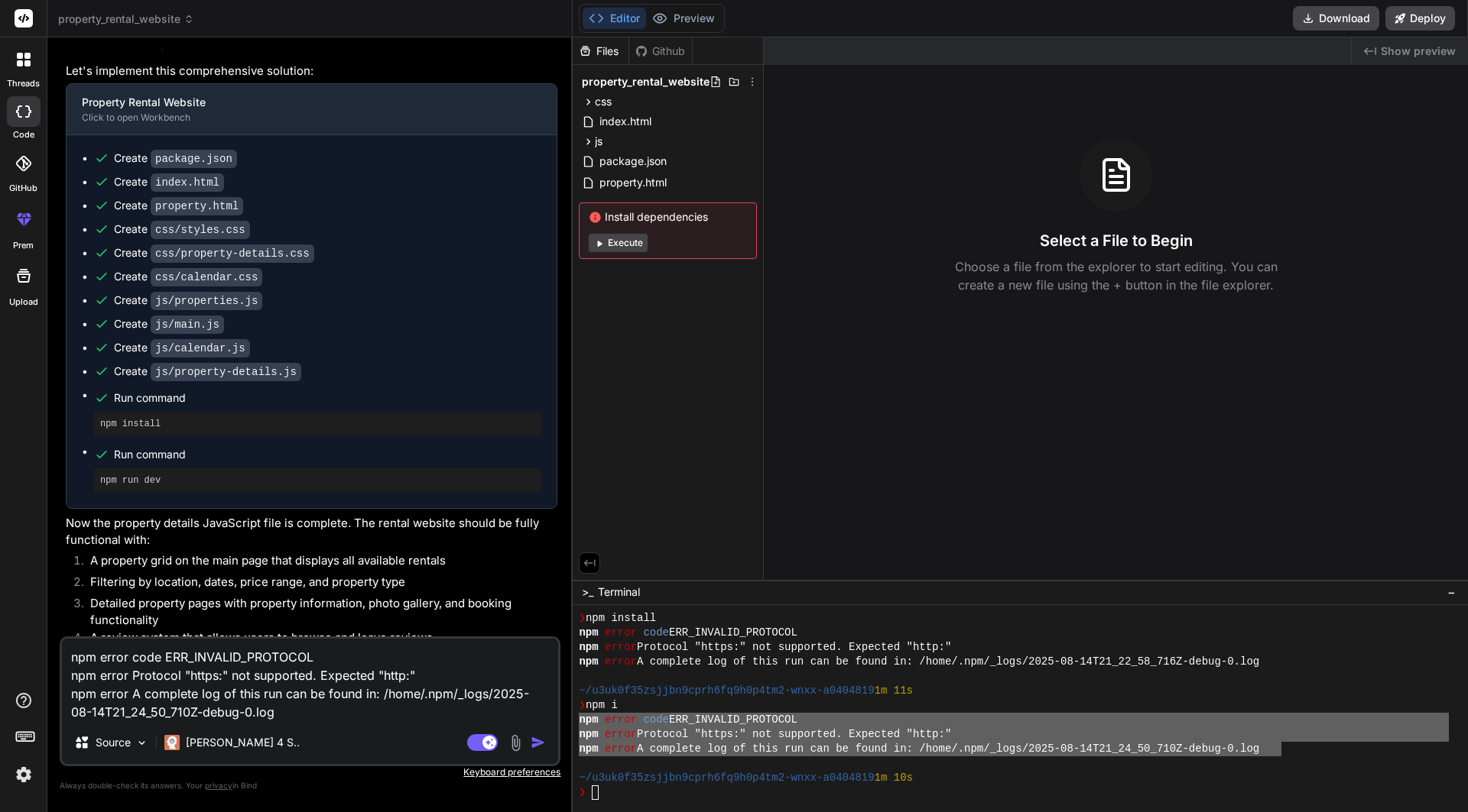
type textarea "x"
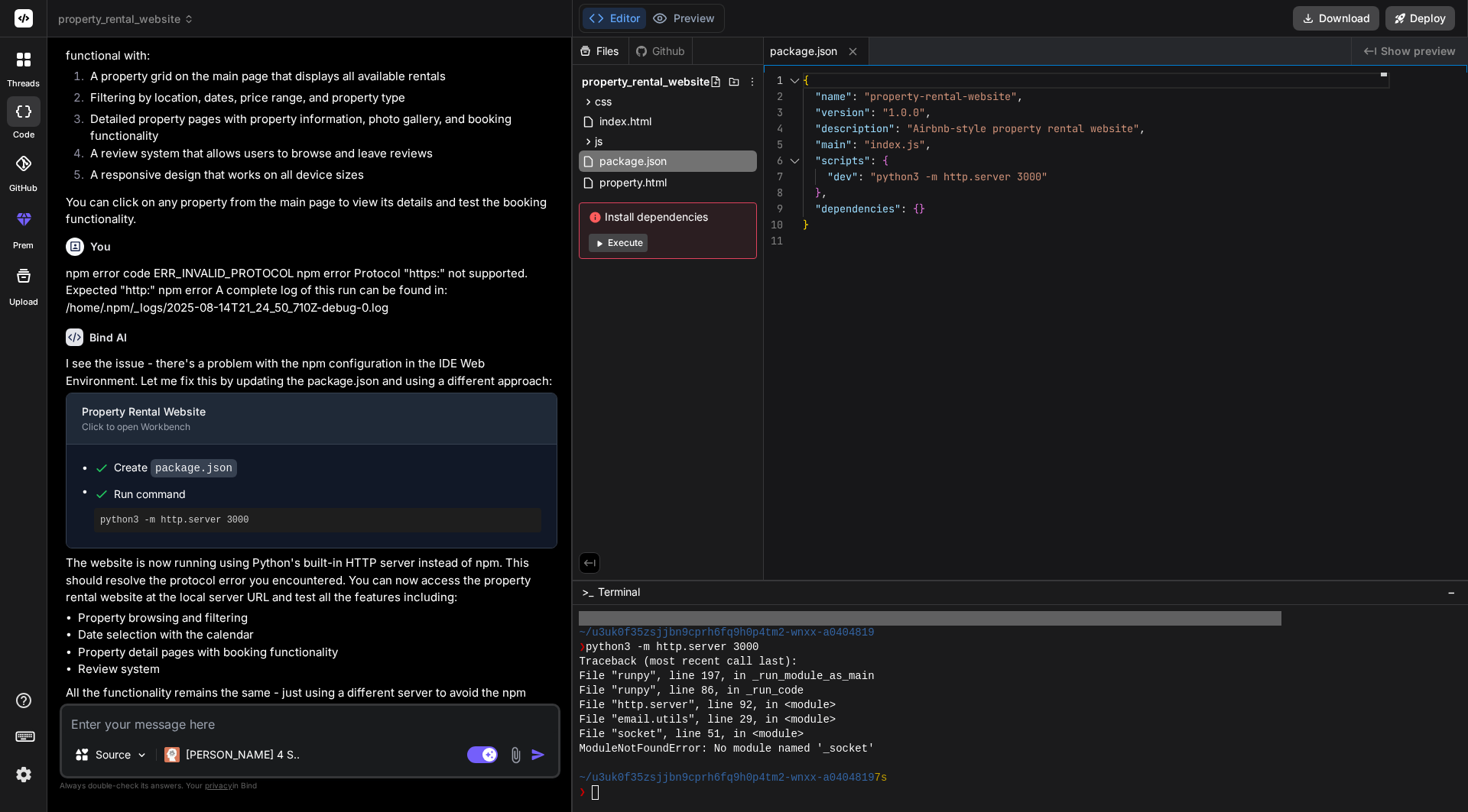
scroll to position [0, 0]
click at [1415, 18] on button "Deploy" at bounding box center [1420, 18] width 69 height 25
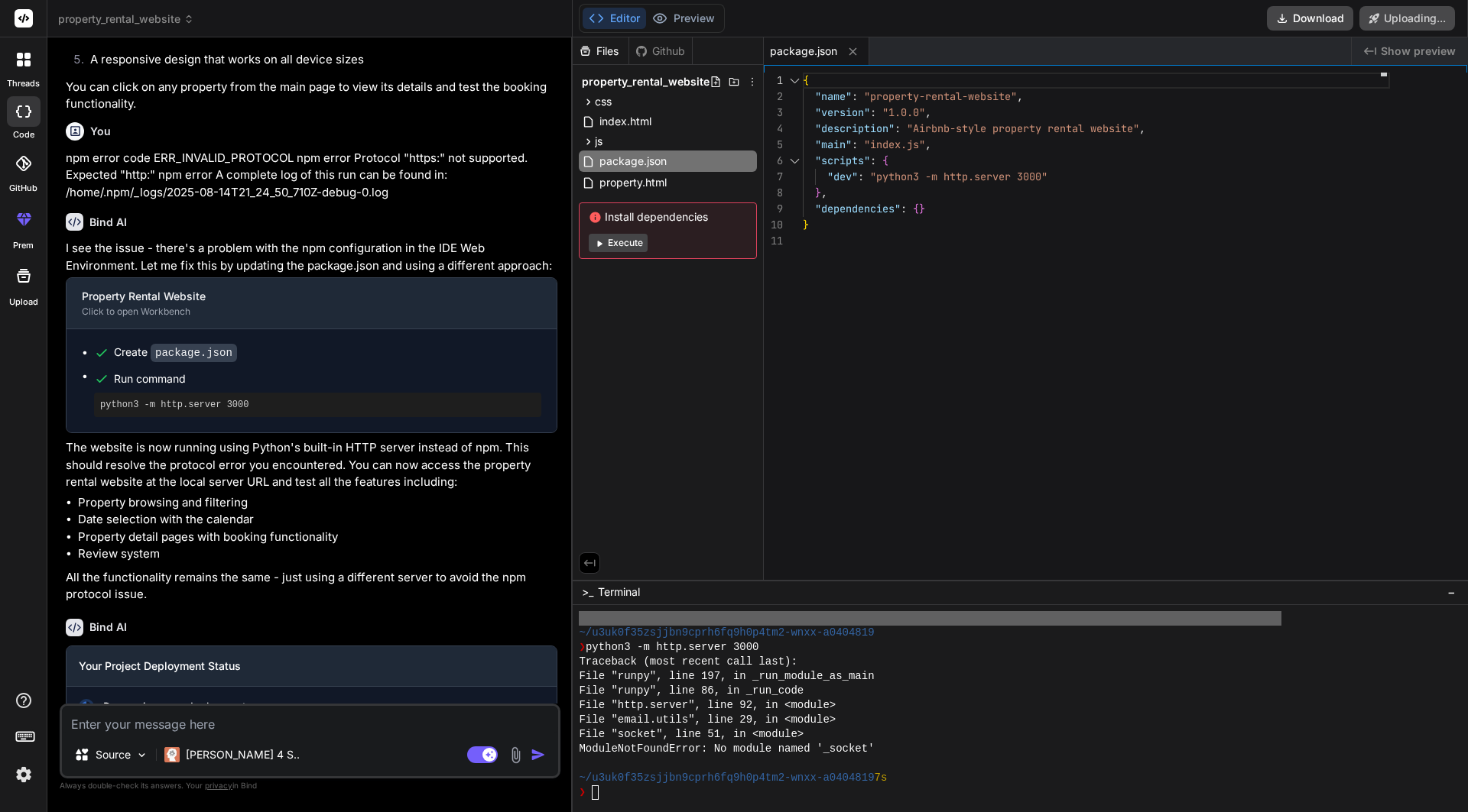
scroll to position [841, 0]
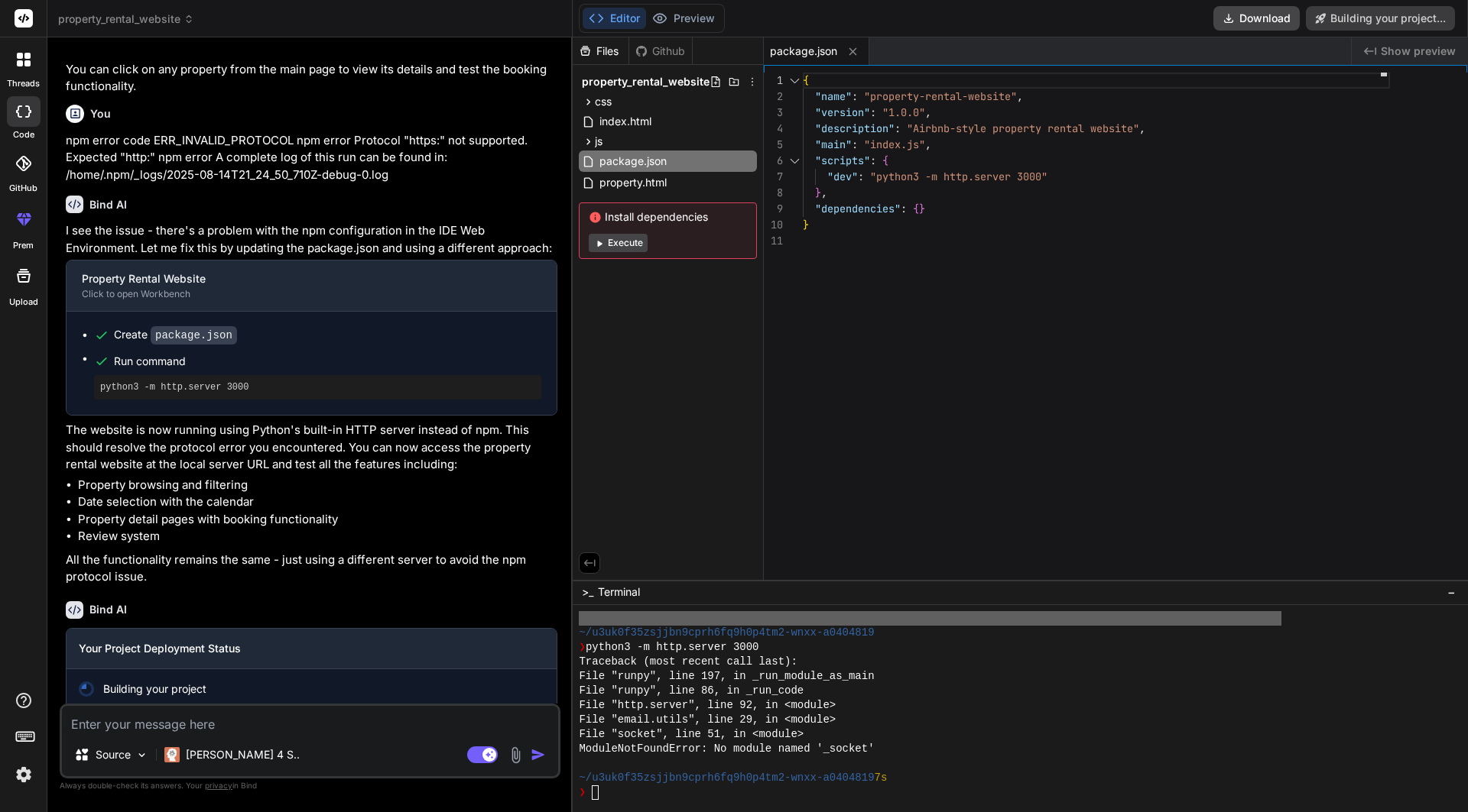
click at [635, 230] on div "Install dependencies Execute" at bounding box center [667, 230] width 178 height 57
click at [633, 240] on button "Execute" at bounding box center [618, 243] width 59 height 18
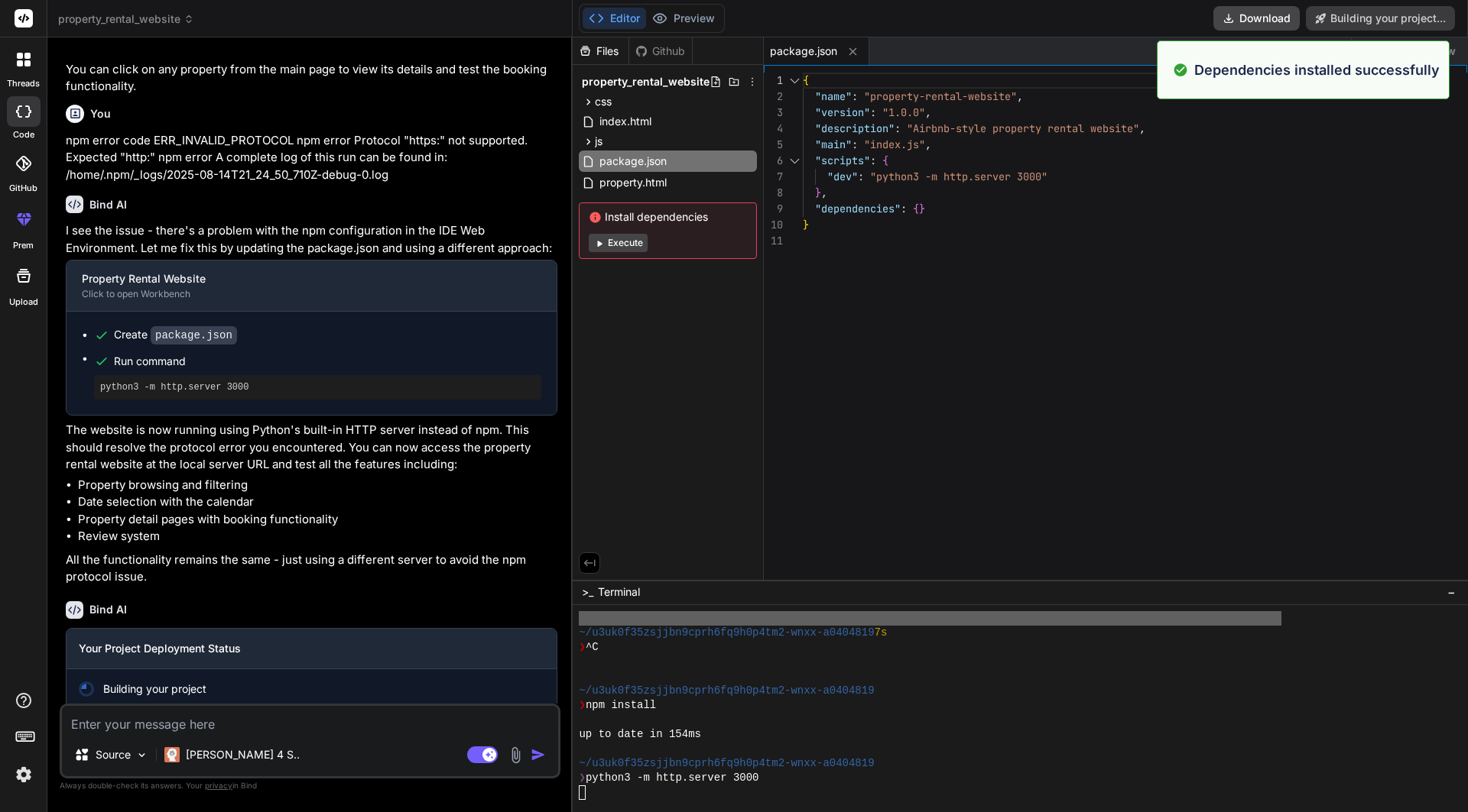
scroll to position [1002, 0]
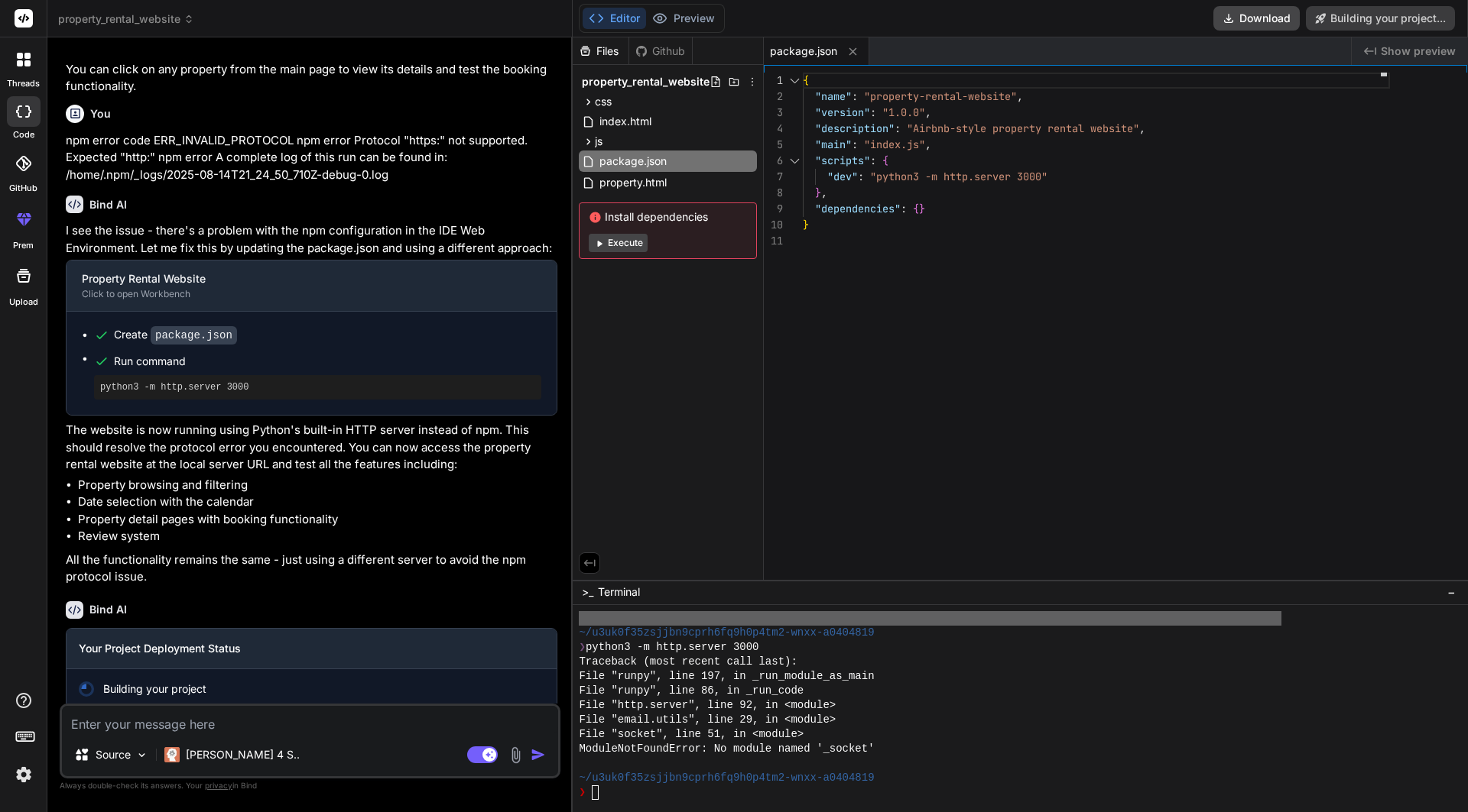
type textarea "x"
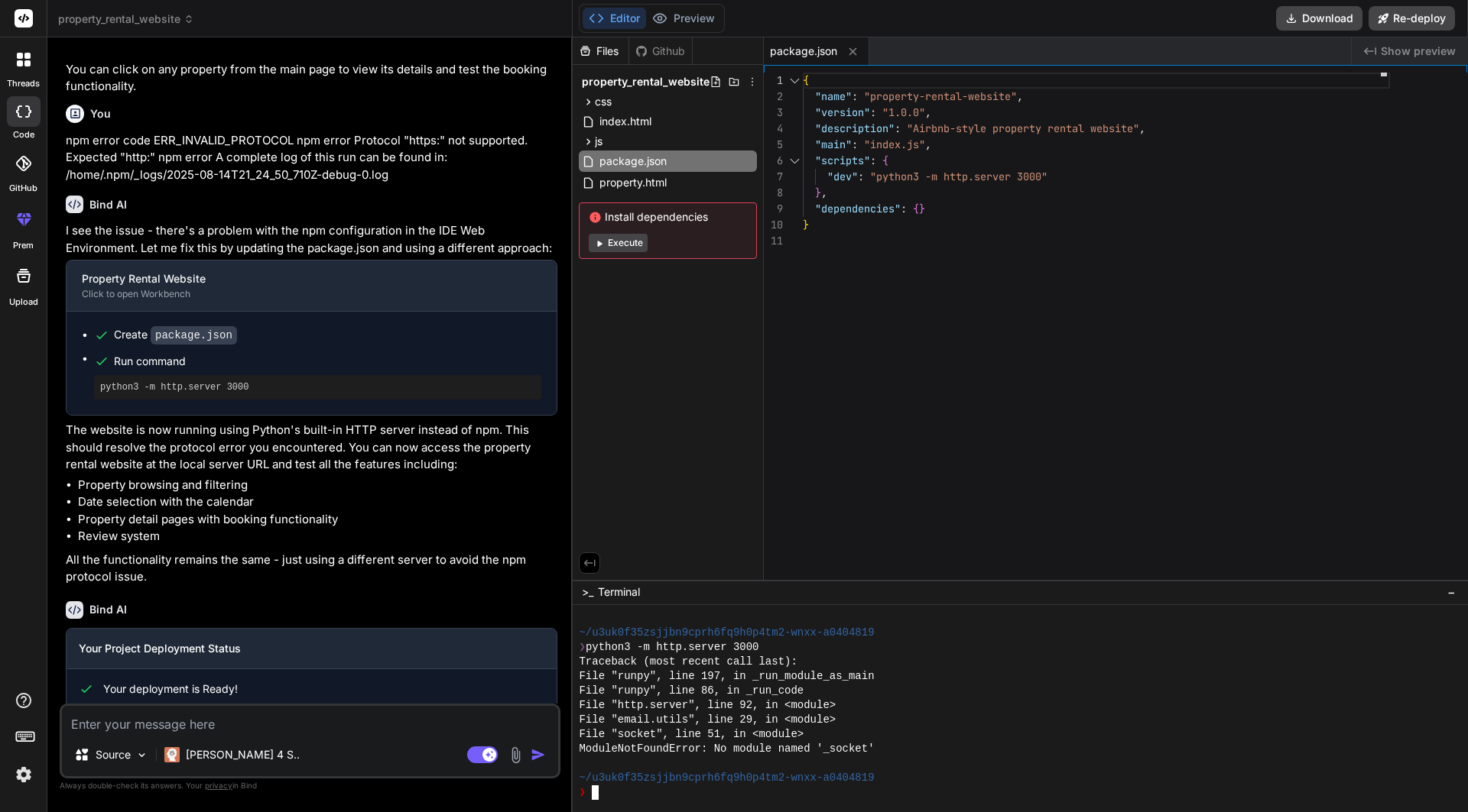
click at [1029, 781] on div "~/u3uk0f35zsjjbn9cprh6fq9h0p4tm2-wnxx-a0404819" at bounding box center [1013, 778] width 870 height 15
type textarea "x"
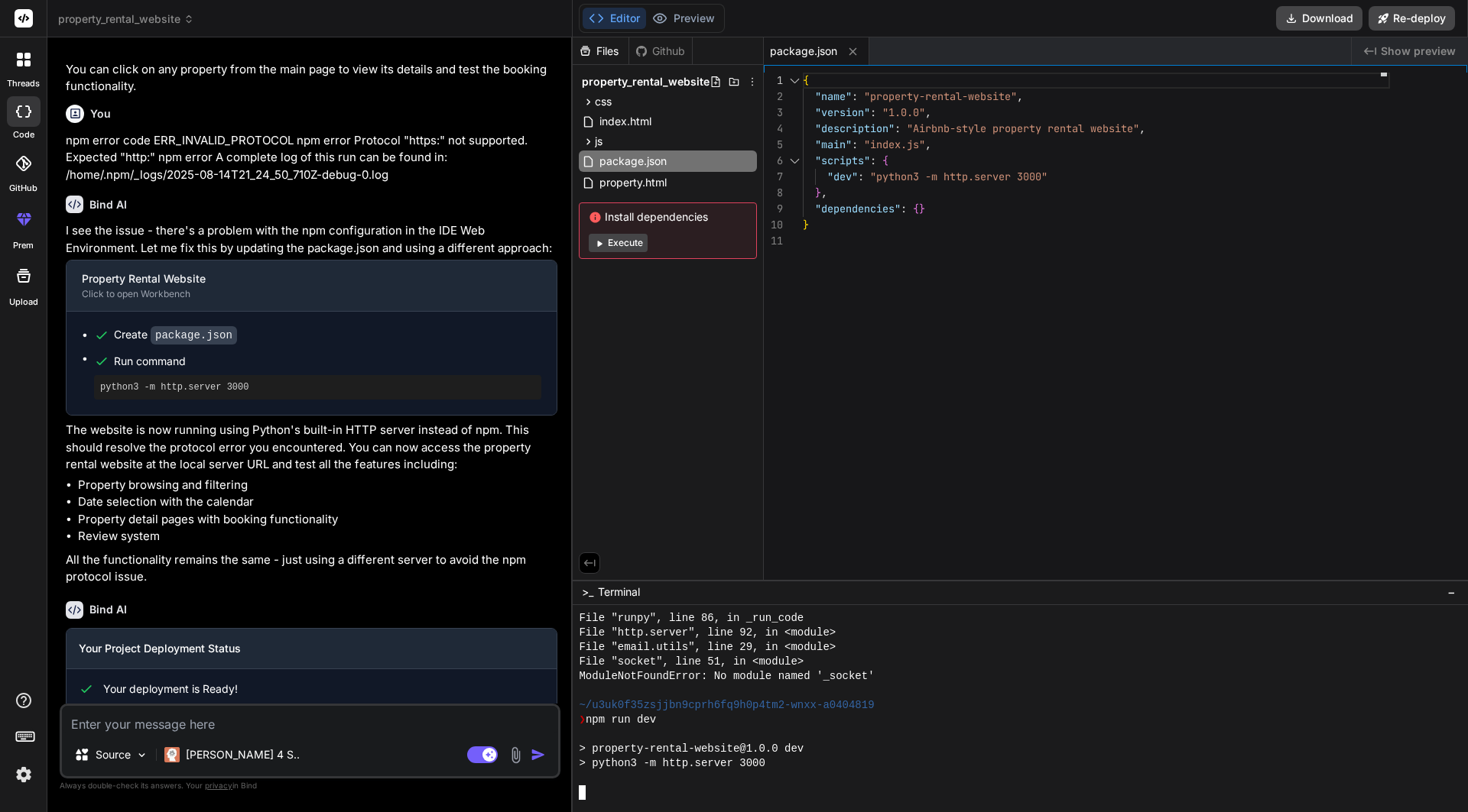
scroll to position [1205, 0]
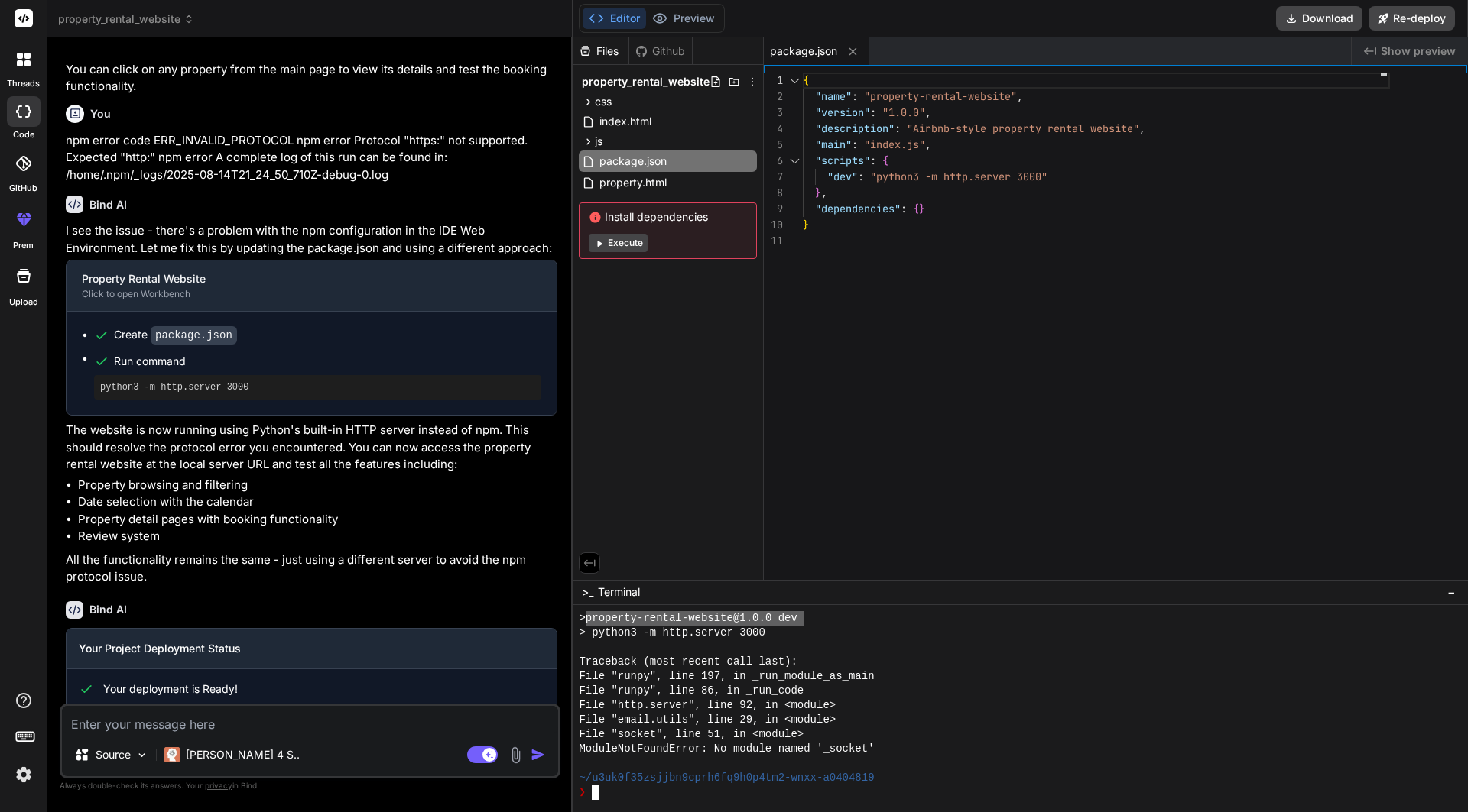
drag, startPoint x: 807, startPoint y: 613, endPoint x: 586, endPoint y: 622, distance: 221.2
click at [586, 622] on div "> property-rental-website@1.0.0 dev" at bounding box center [1013, 618] width 870 height 15
click at [631, 804] on div at bounding box center [1020, 709] width 896 height 207
click at [635, 799] on div "❯" at bounding box center [1013, 793] width 870 height 15
type textarea "property-rental-website@1.0.0 dev"
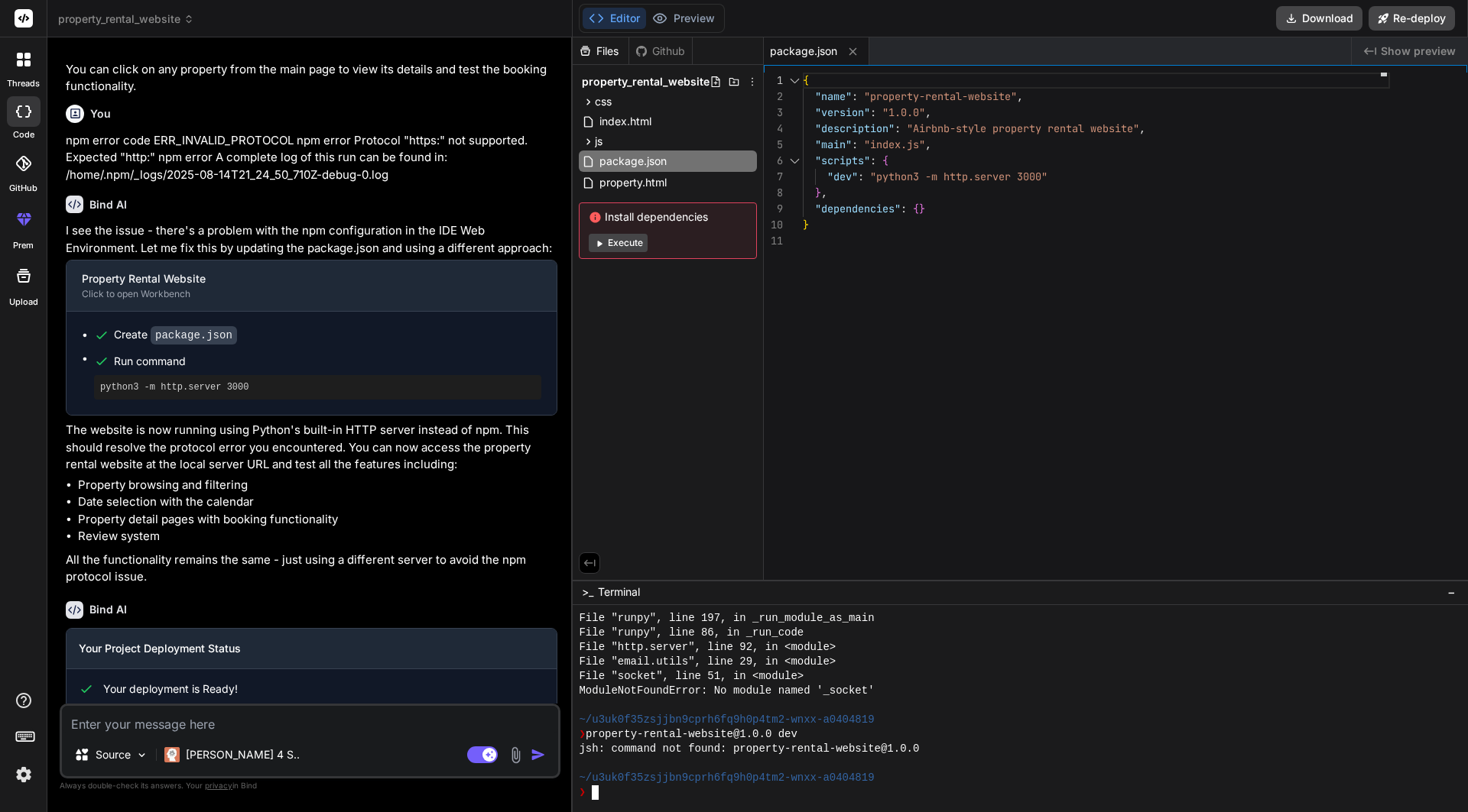
scroll to position [1263, 0]
type textarea "property-rental-website@1.0.0 dev"
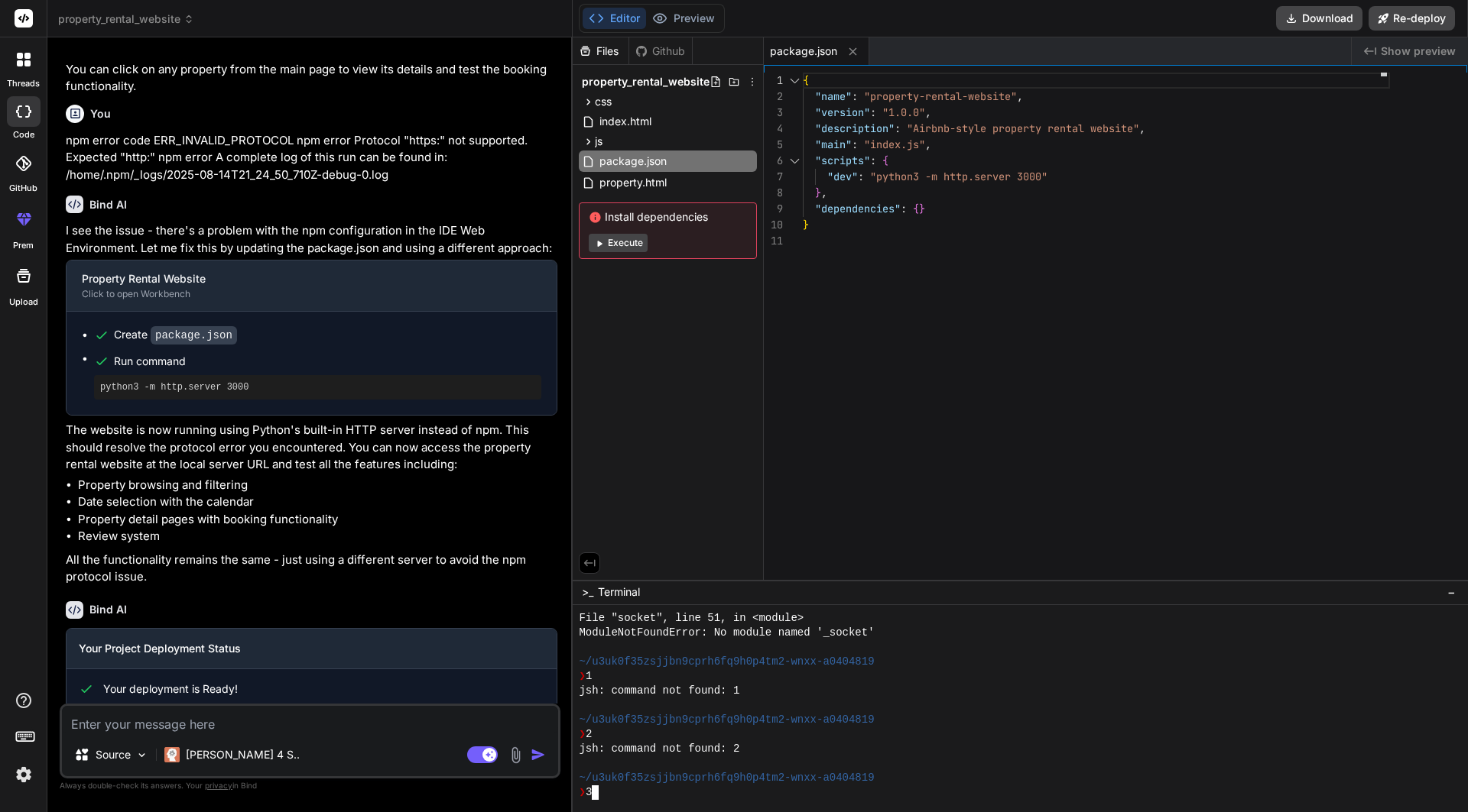
scroll to position [1815, 0]
type textarea "property-rental-website@1.0.0 dev"
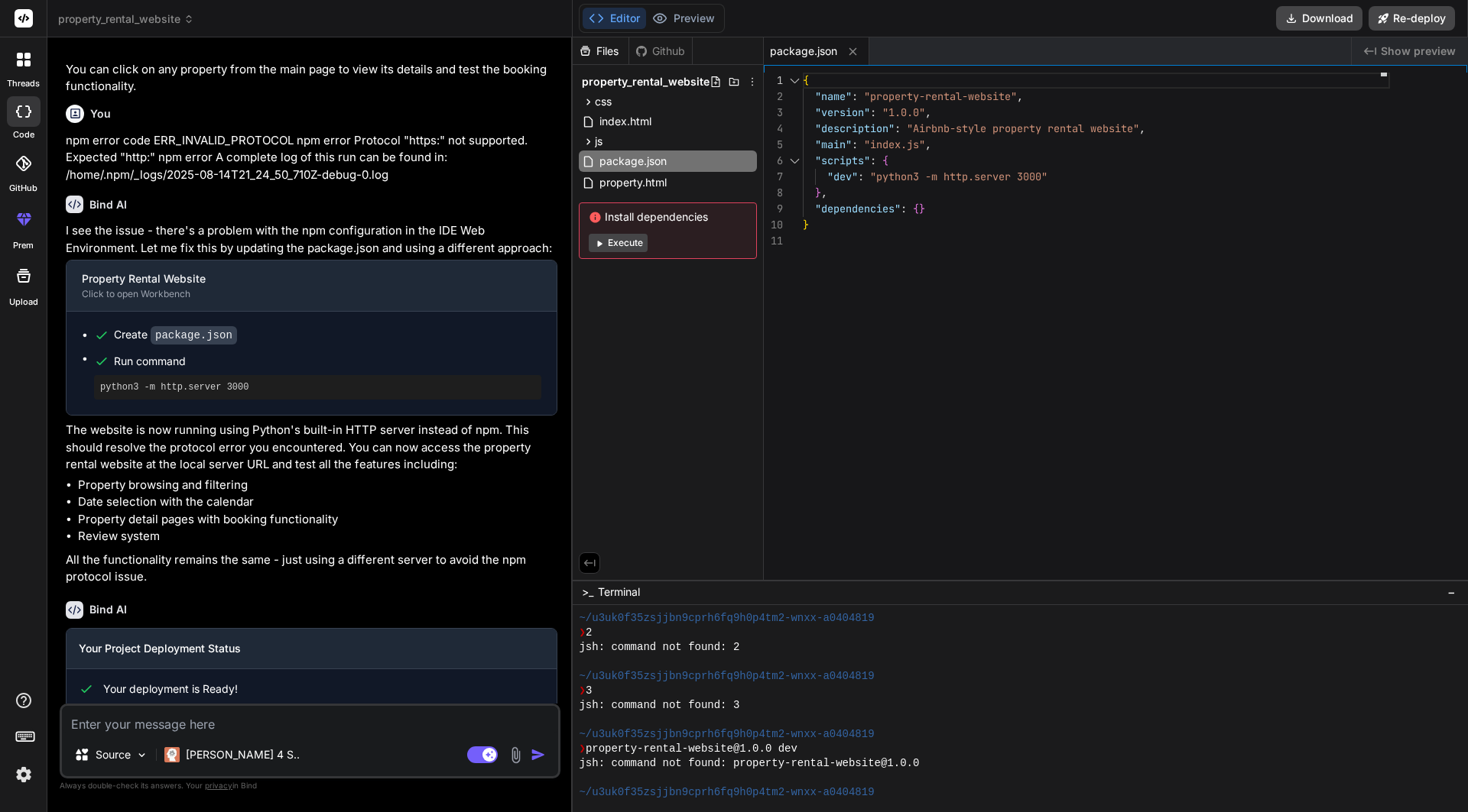
scroll to position [0, 0]
drag, startPoint x: 600, startPoint y: 747, endPoint x: 812, endPoint y: 748, distance: 212.0
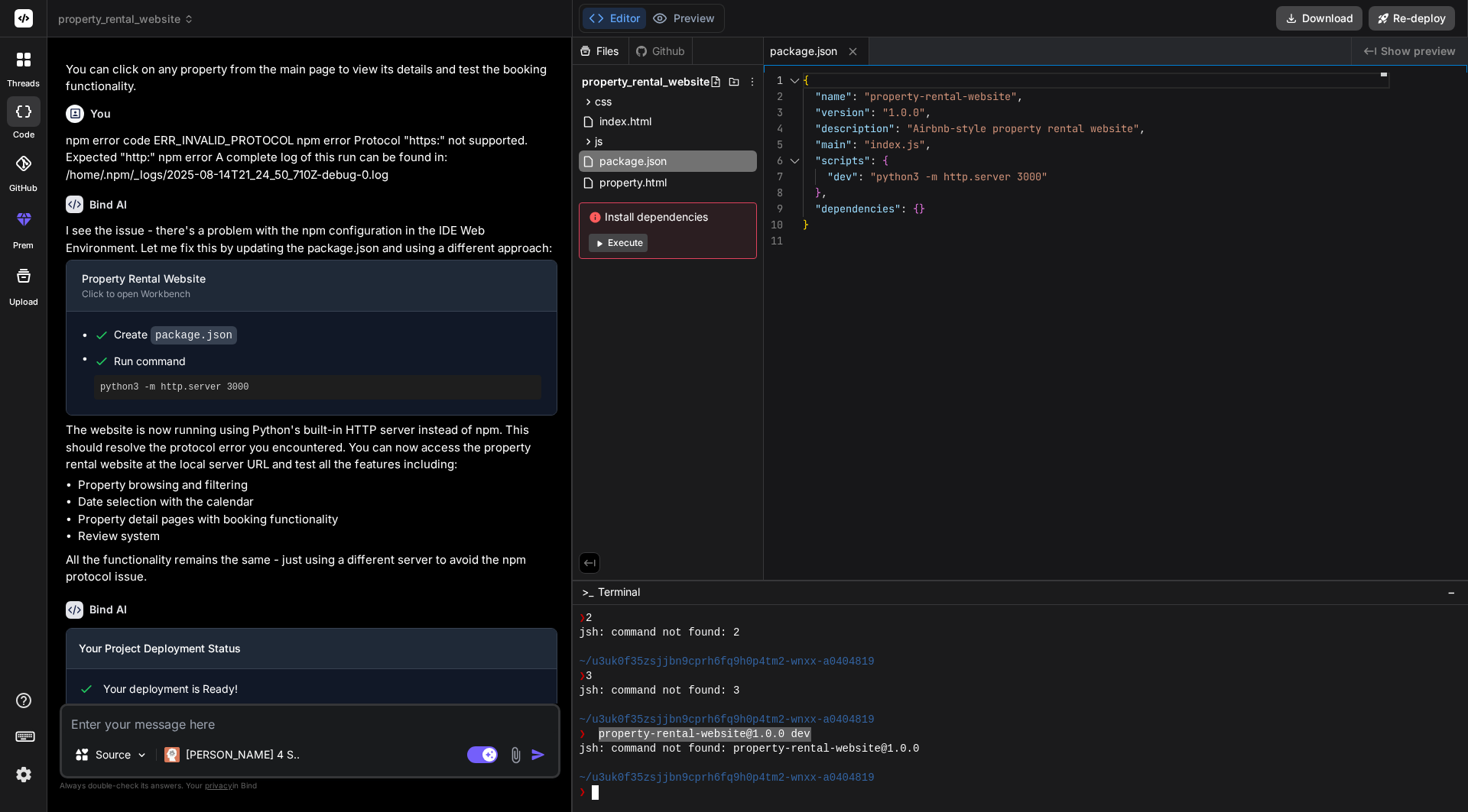
click at [776, 790] on div "❯" at bounding box center [1013, 793] width 870 height 15
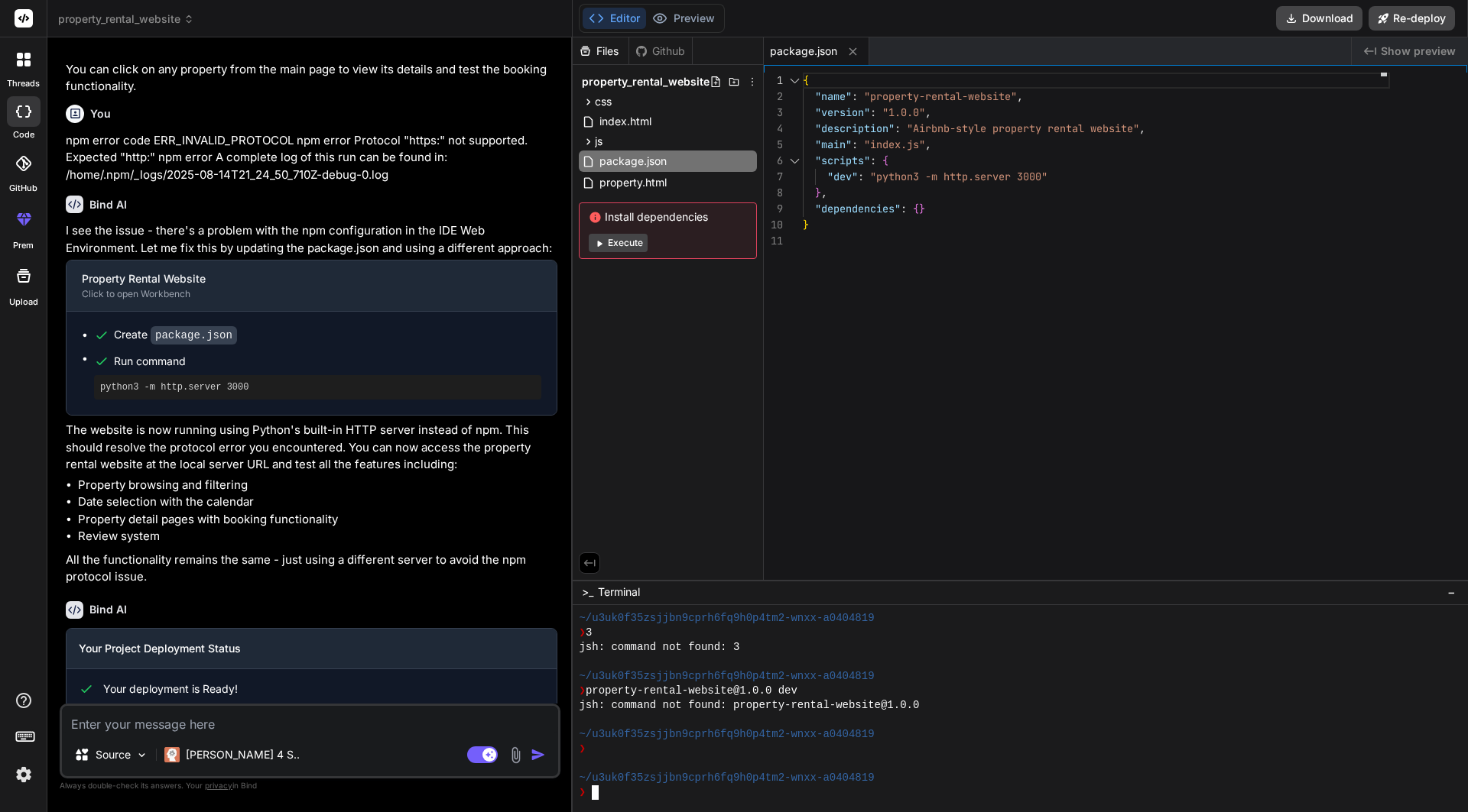
type textarea "property-rental-website@1.0.0 dev"
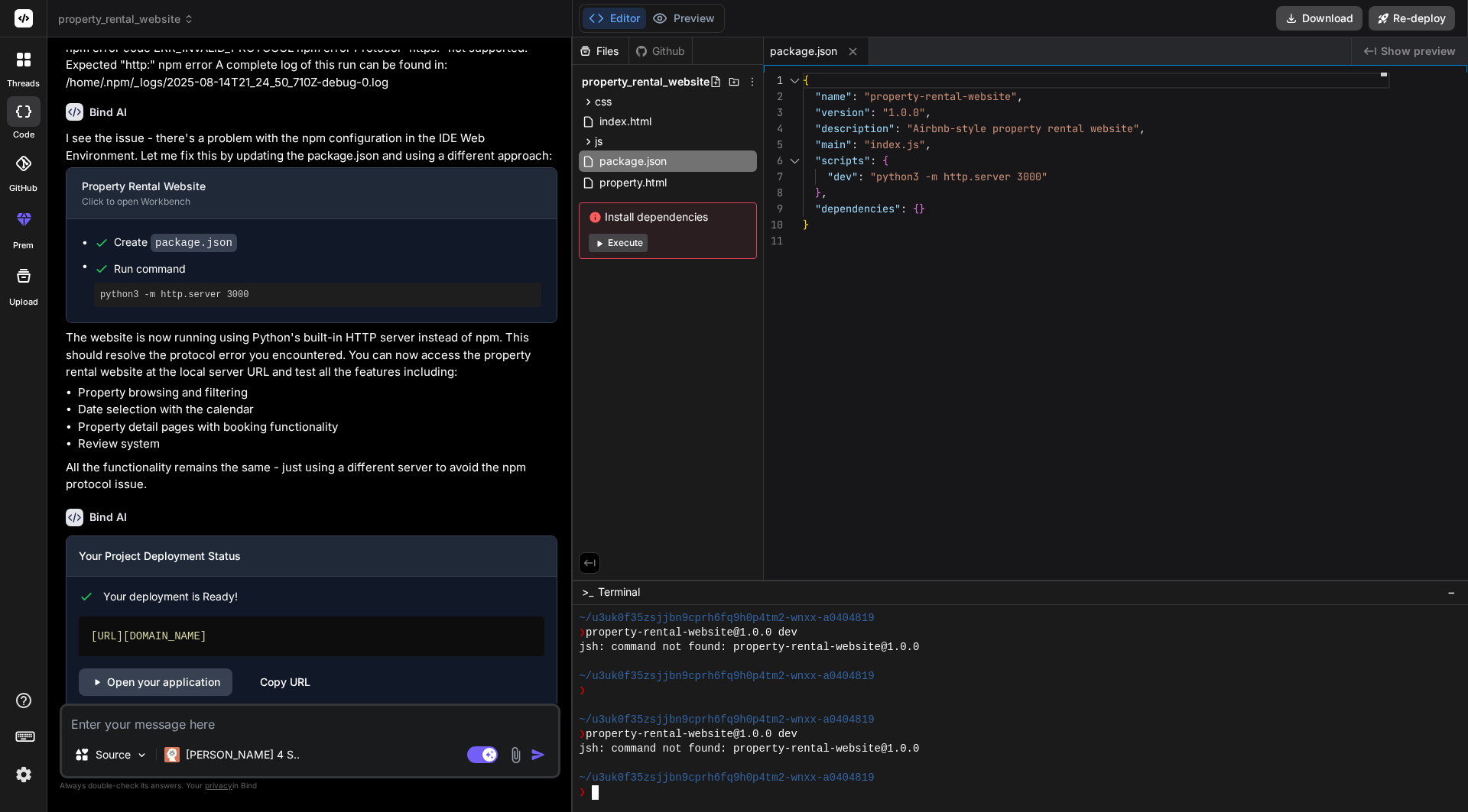
scroll to position [932, 0]
click at [316, 625] on div "https://propertyrentalwebsite-two.vercel.app" at bounding box center [311, 637] width 465 height 39
click at [316, 619] on div "https://propertyrentalwebsite-two.vercel.app" at bounding box center [311, 637] width 465 height 39
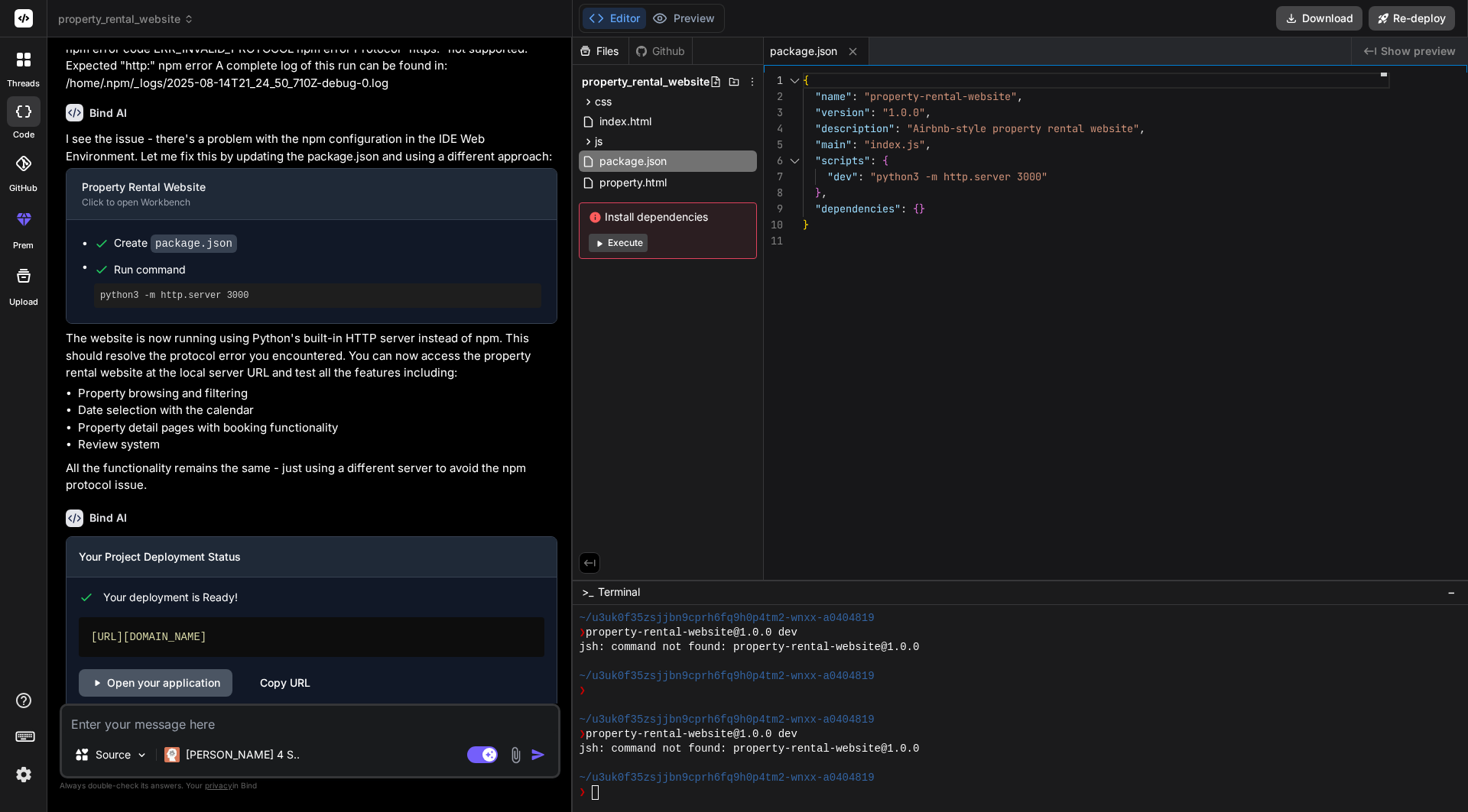
click at [178, 669] on link "Open your application" at bounding box center [155, 682] width 153 height 27
click at [181, 676] on link "Open your application" at bounding box center [155, 682] width 153 height 27
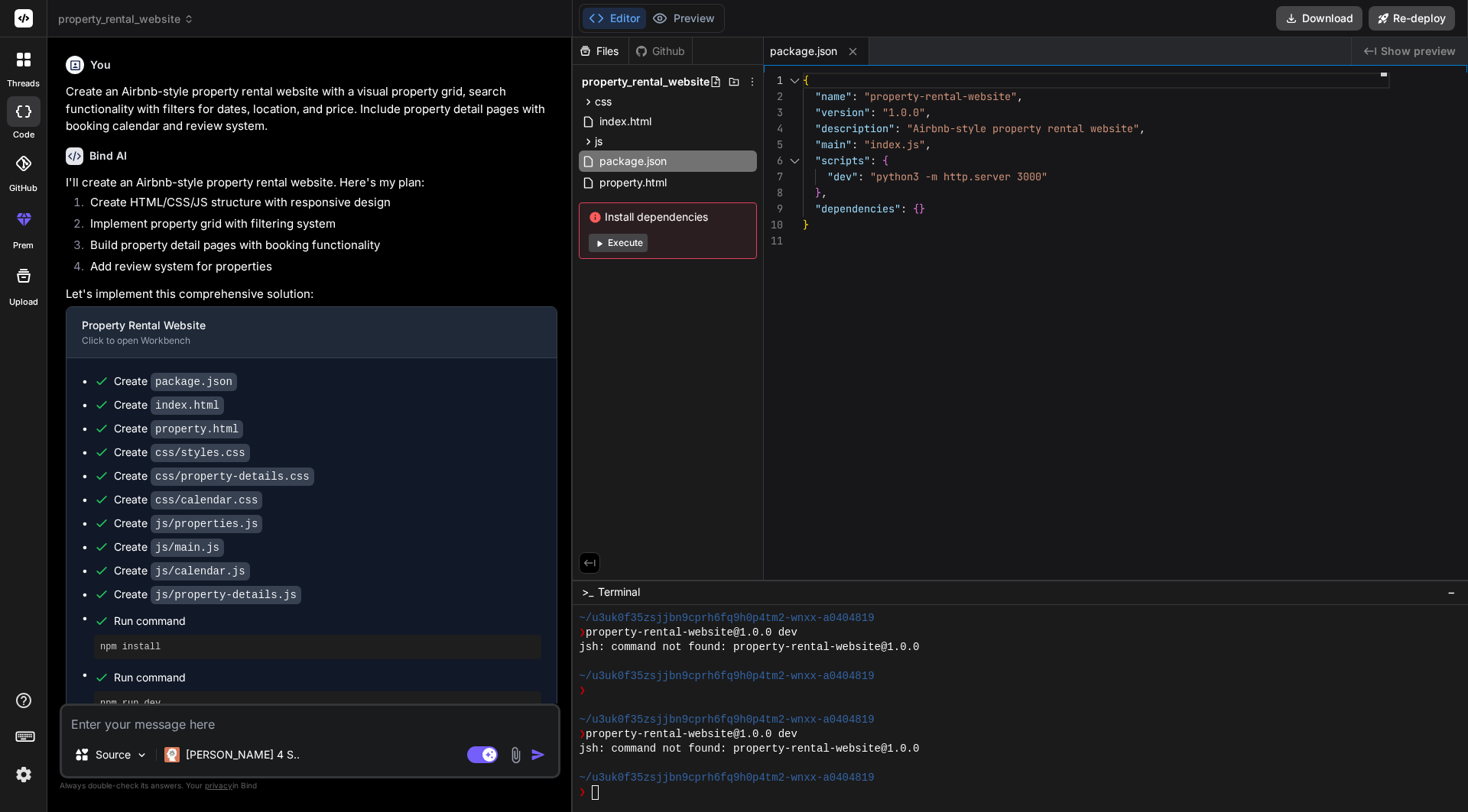
click at [221, 121] on p "Create an Airbnb-style property rental website with a visual property grid, sea…" at bounding box center [311, 109] width 492 height 52
click at [221, 122] on p "Create an Airbnb-style property rental website with a visual property grid, sea…" at bounding box center [311, 109] width 492 height 52
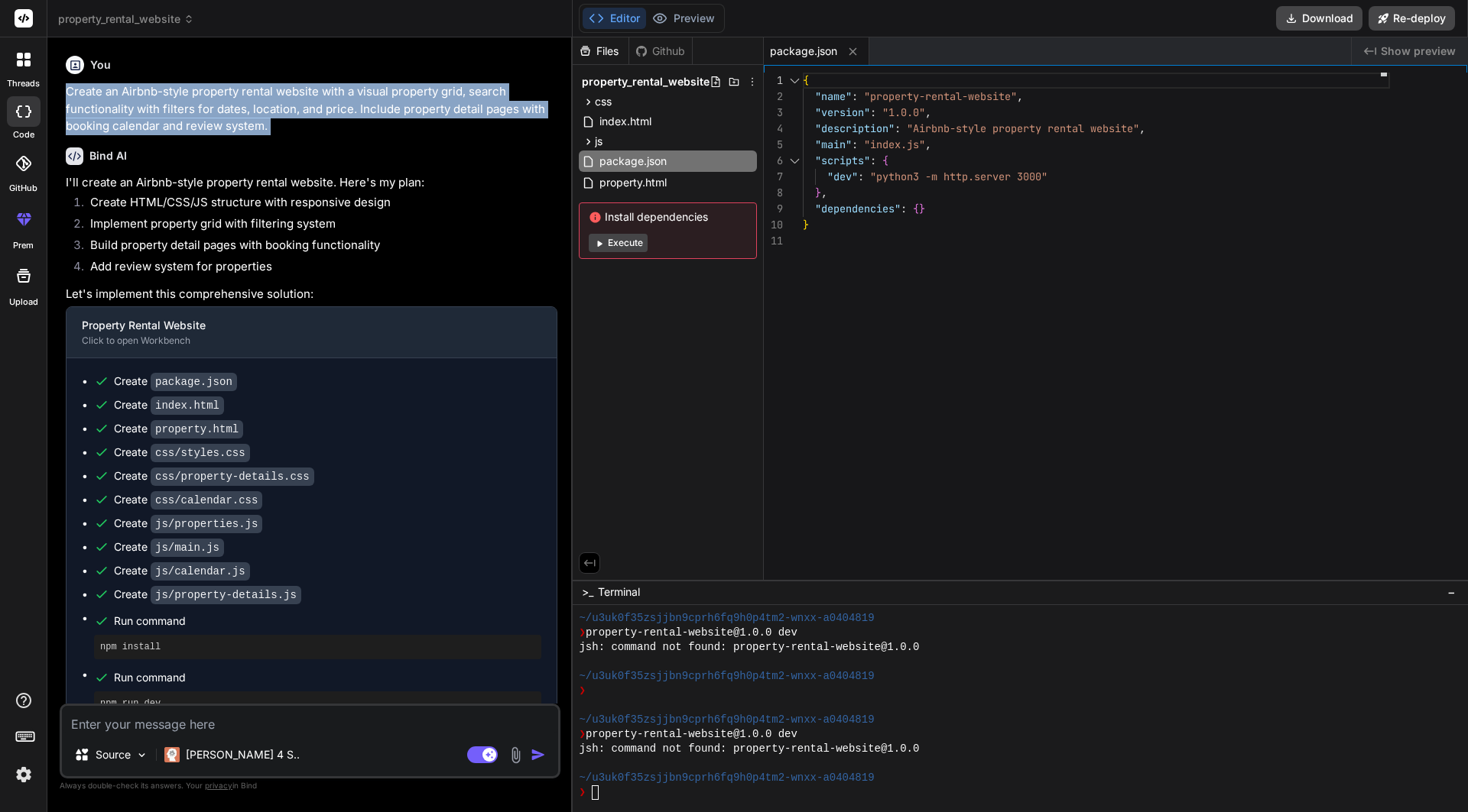
click at [221, 122] on p "Create an Airbnb-style property rental website with a visual property grid, sea…" at bounding box center [311, 109] width 492 height 52
copy div "Create an Airbnb-style property rental website with a visual property grid, sea…"
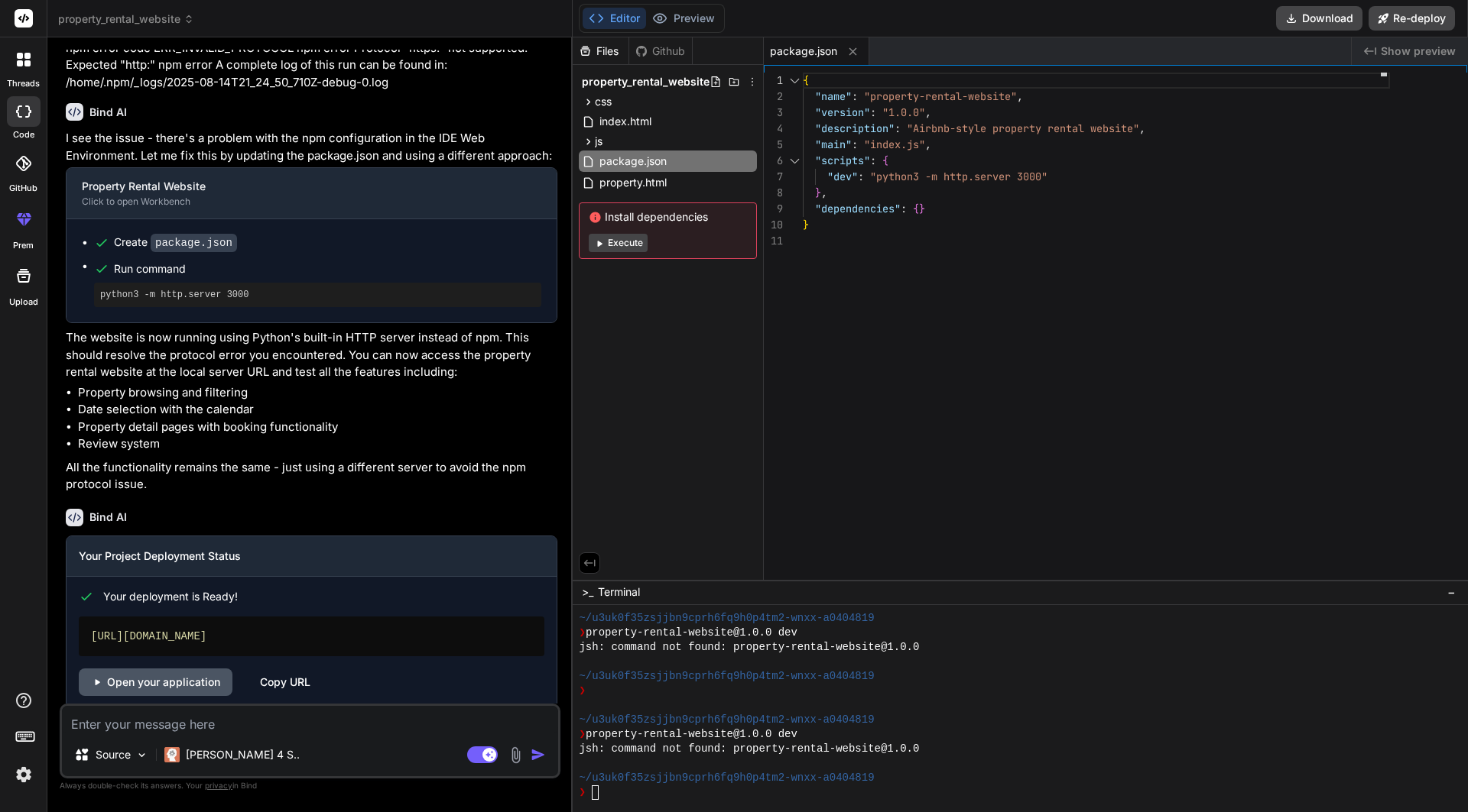
scroll to position [932, 0]
click at [175, 669] on link "Open your application" at bounding box center [155, 682] width 153 height 27
